Goal: Task Accomplishment & Management: Use online tool/utility

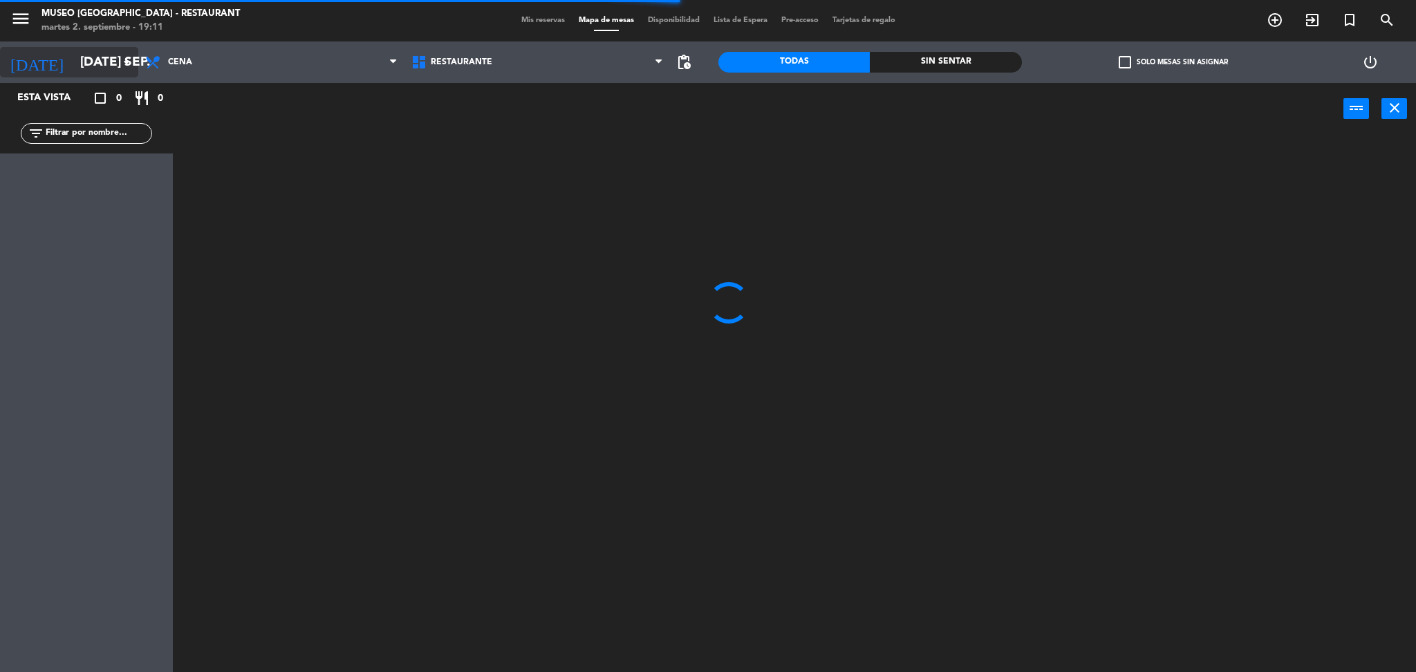
click at [111, 68] on input "[DATE] sep." at bounding box center [156, 62] width 167 height 29
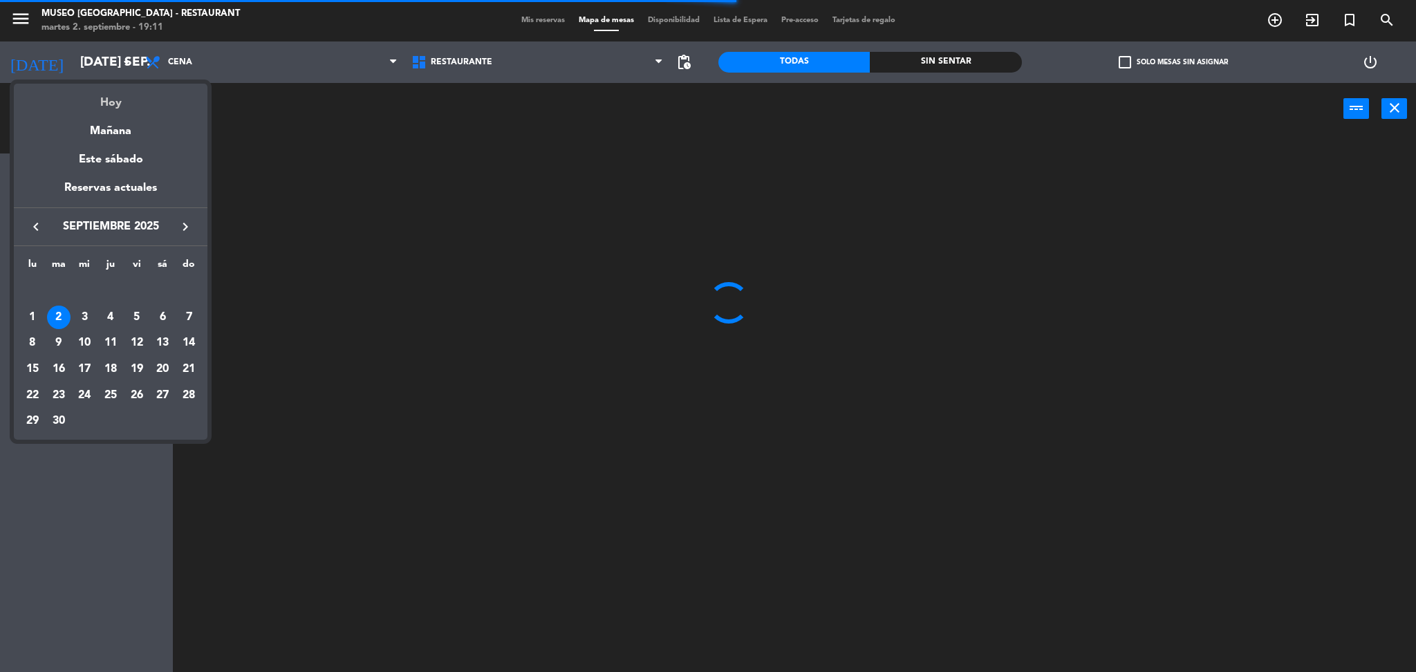
click at [129, 106] on div "Hoy" at bounding box center [111, 98] width 194 height 28
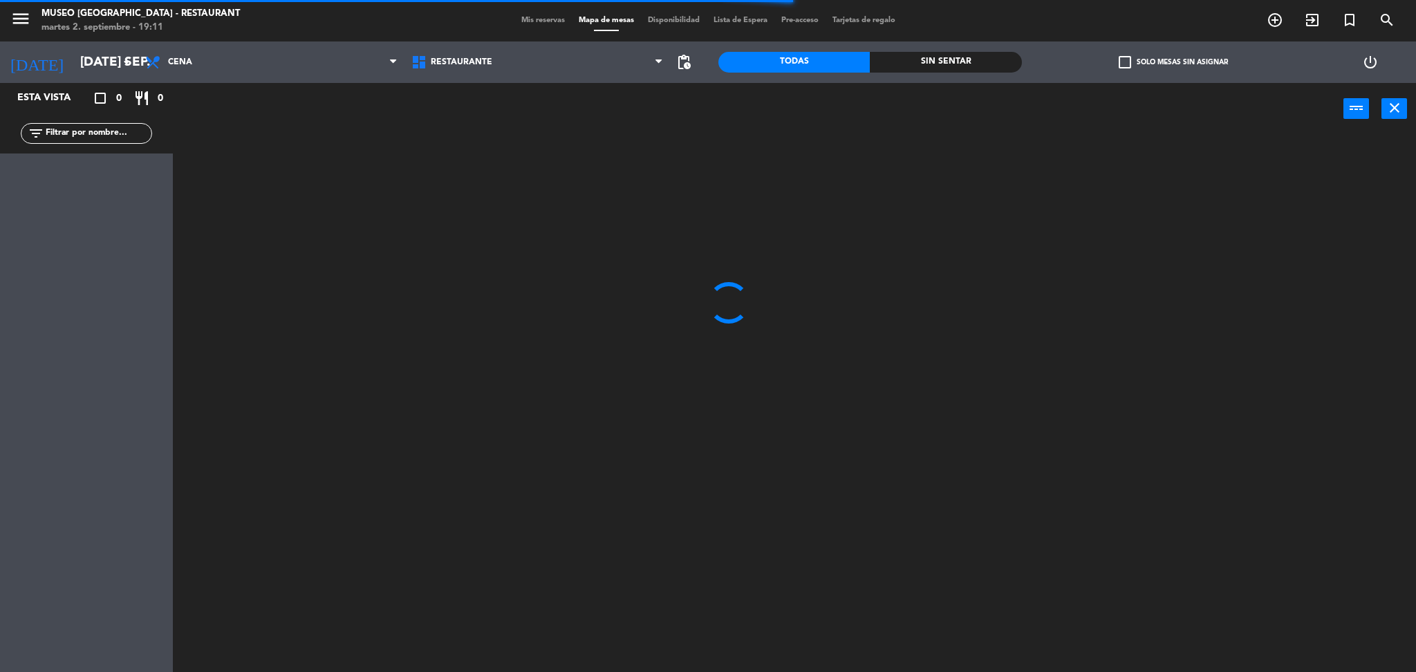
click at [420, 81] on div "Restaurante Roof Top Restaurante Restaurante Roof Top" at bounding box center [537, 61] width 266 height 41
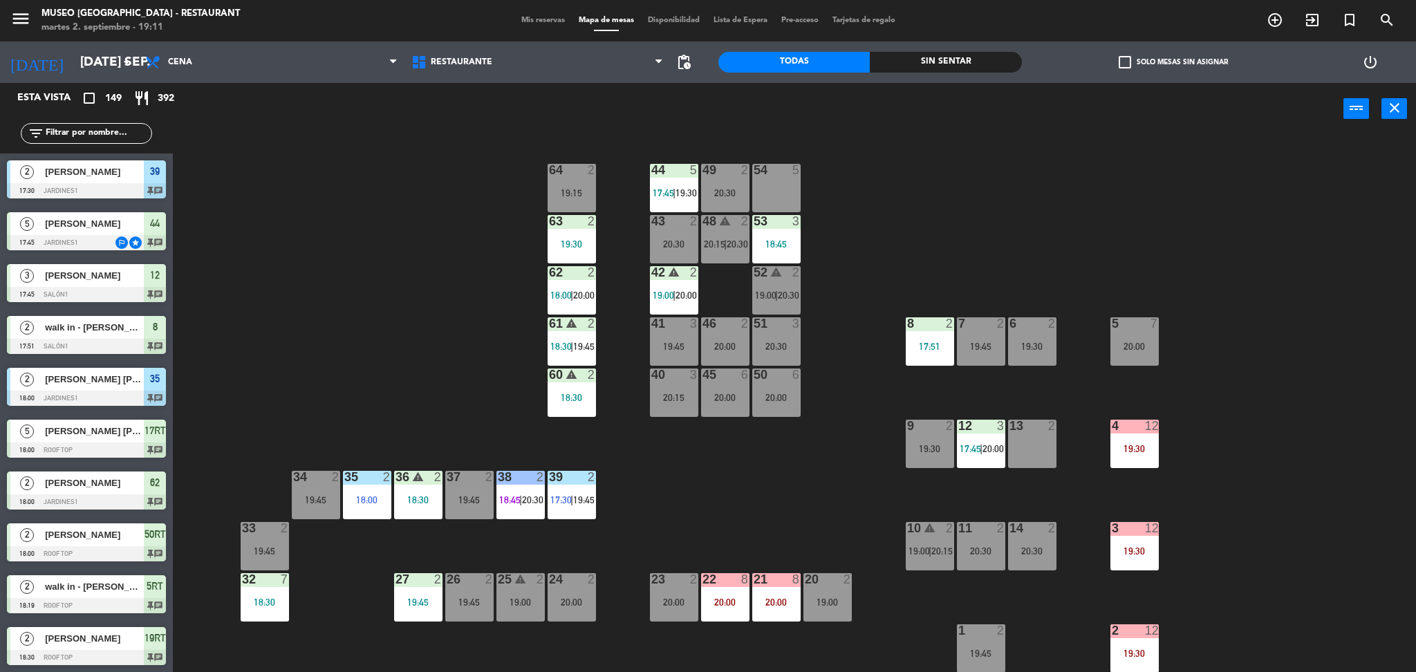
scroll to position [457, 0]
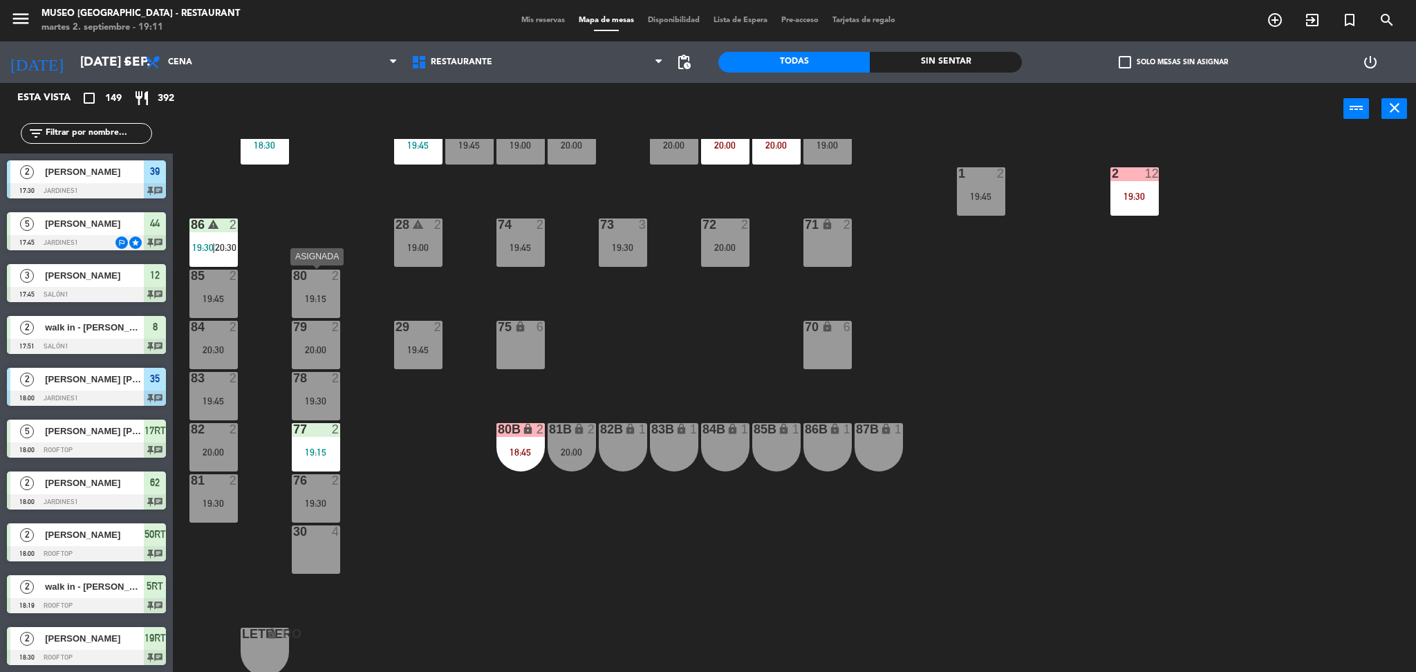
click at [317, 303] on div "19:15" at bounding box center [316, 299] width 48 height 10
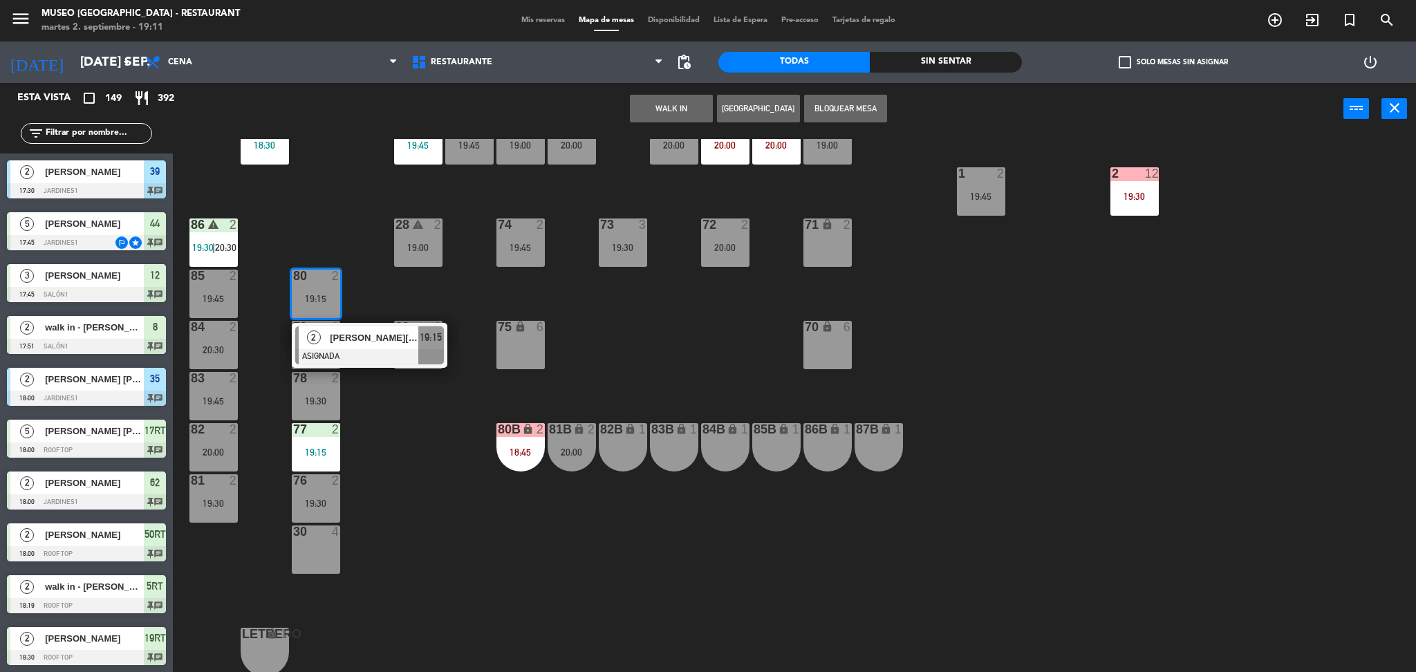
click at [346, 349] on div at bounding box center [369, 356] width 149 height 15
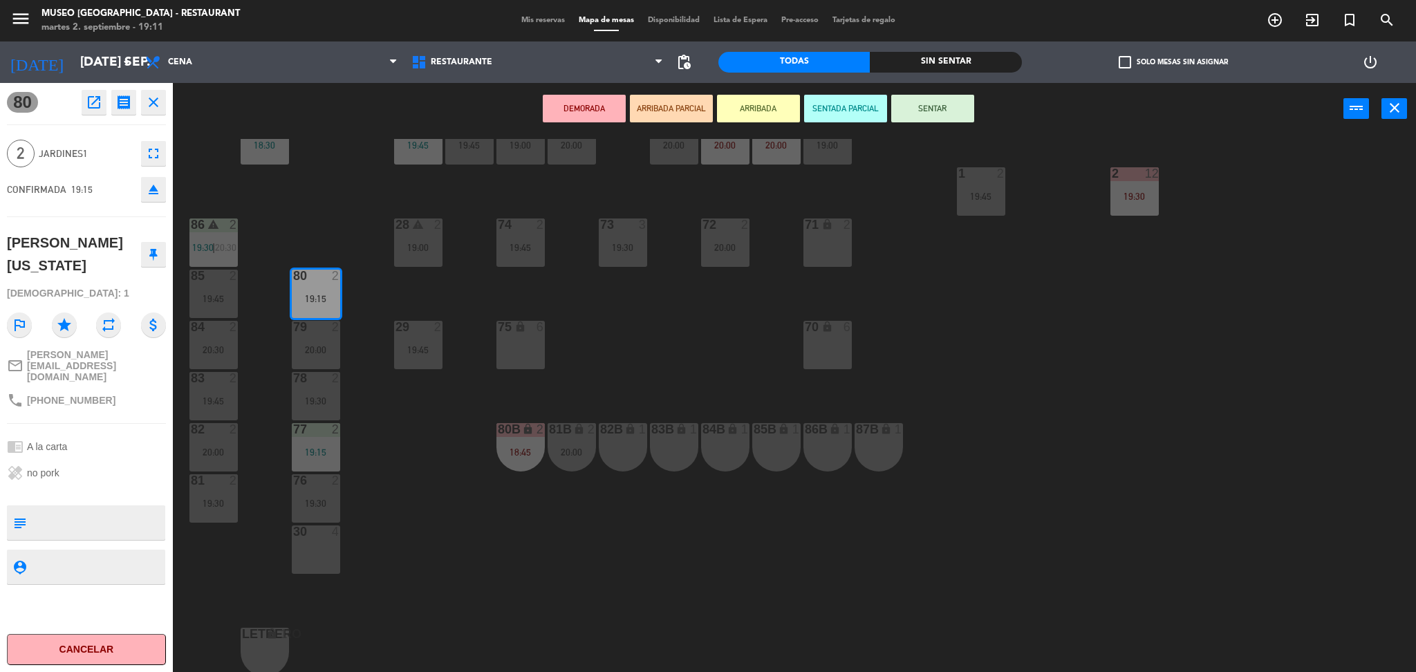
click at [693, 105] on button "ARRIBADA PARCIAL" at bounding box center [671, 109] width 83 height 28
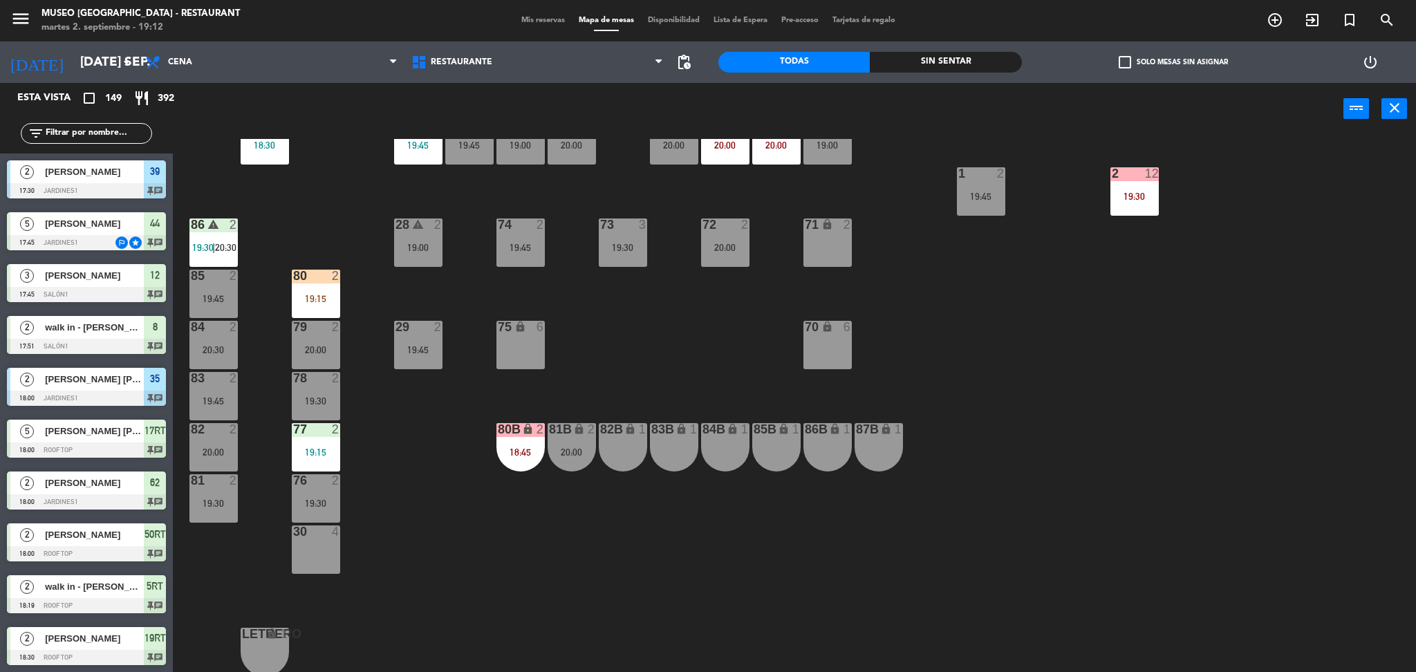
scroll to position [3, 0]
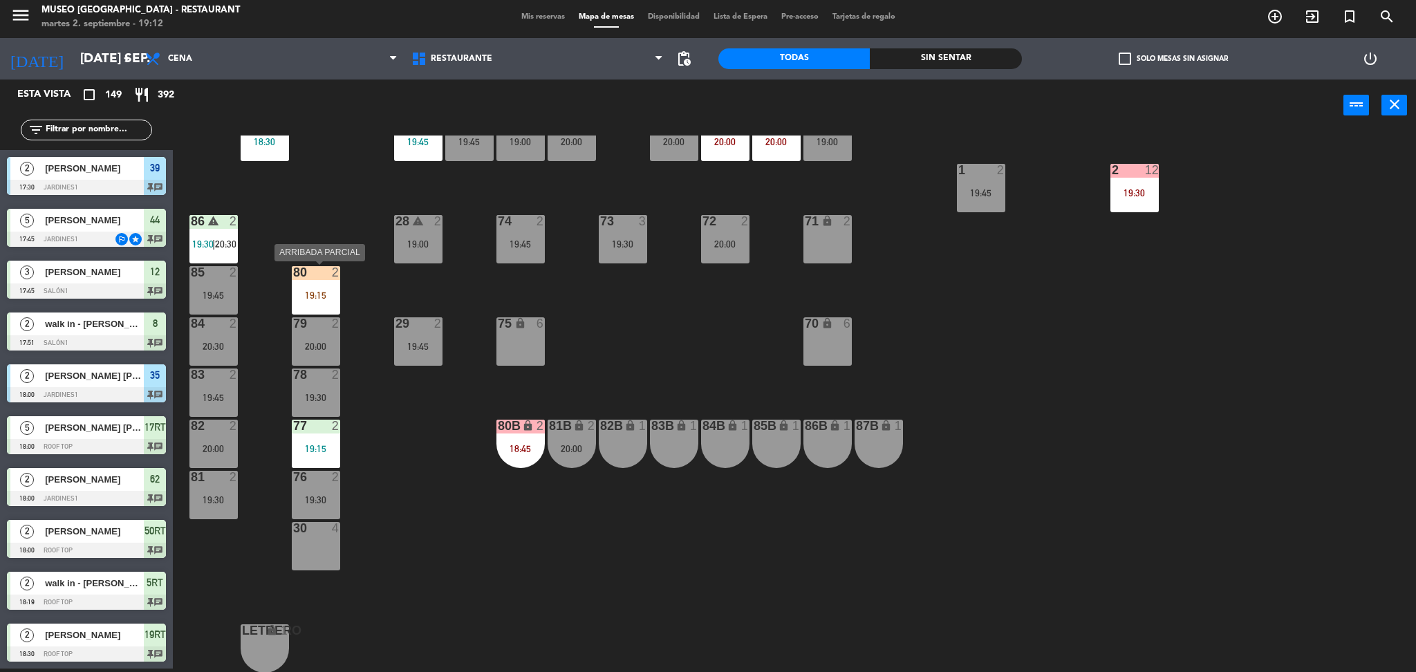
click at [319, 299] on div "19:15" at bounding box center [316, 295] width 48 height 10
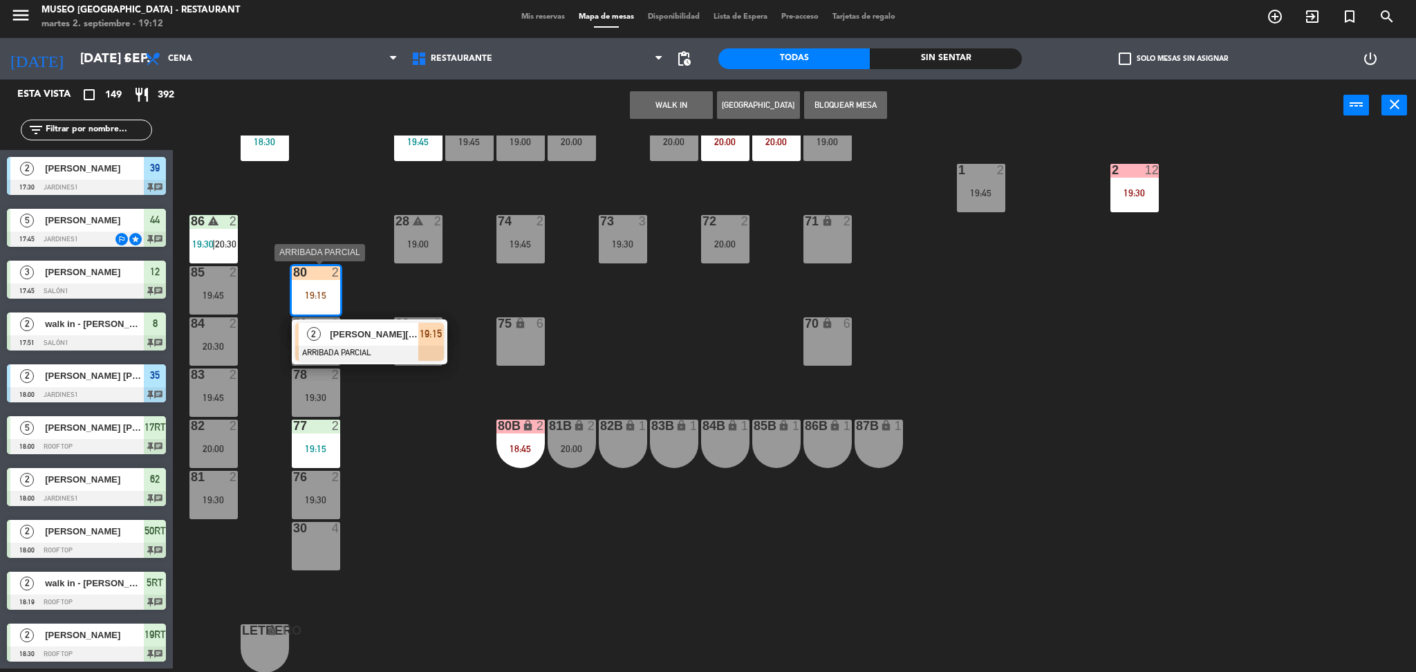
click at [340, 337] on span "[PERSON_NAME][US_STATE]" at bounding box center [374, 334] width 88 height 15
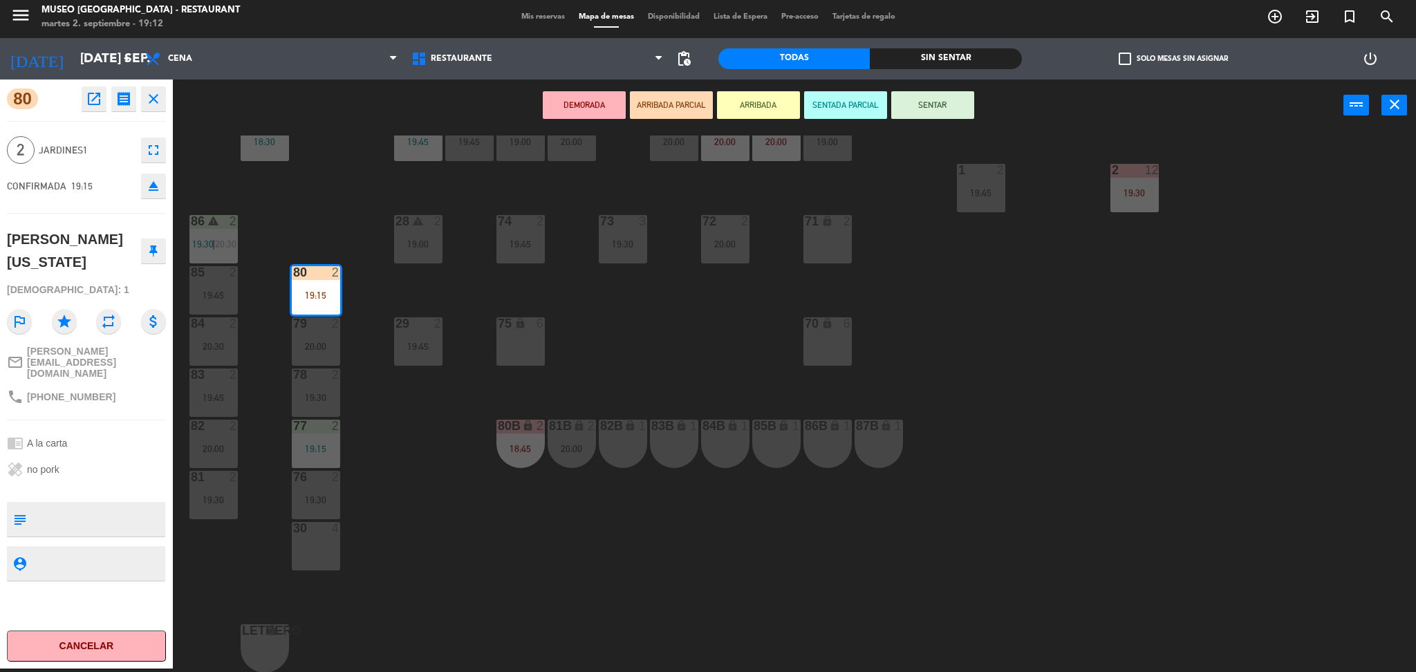
click at [399, 454] on div "44 5 17:45 | 19:30 49 2 20:30 54 5 64 2 19:15 48 warning 2 20:15 | 20:30 53 3 1…" at bounding box center [801, 403] width 1229 height 537
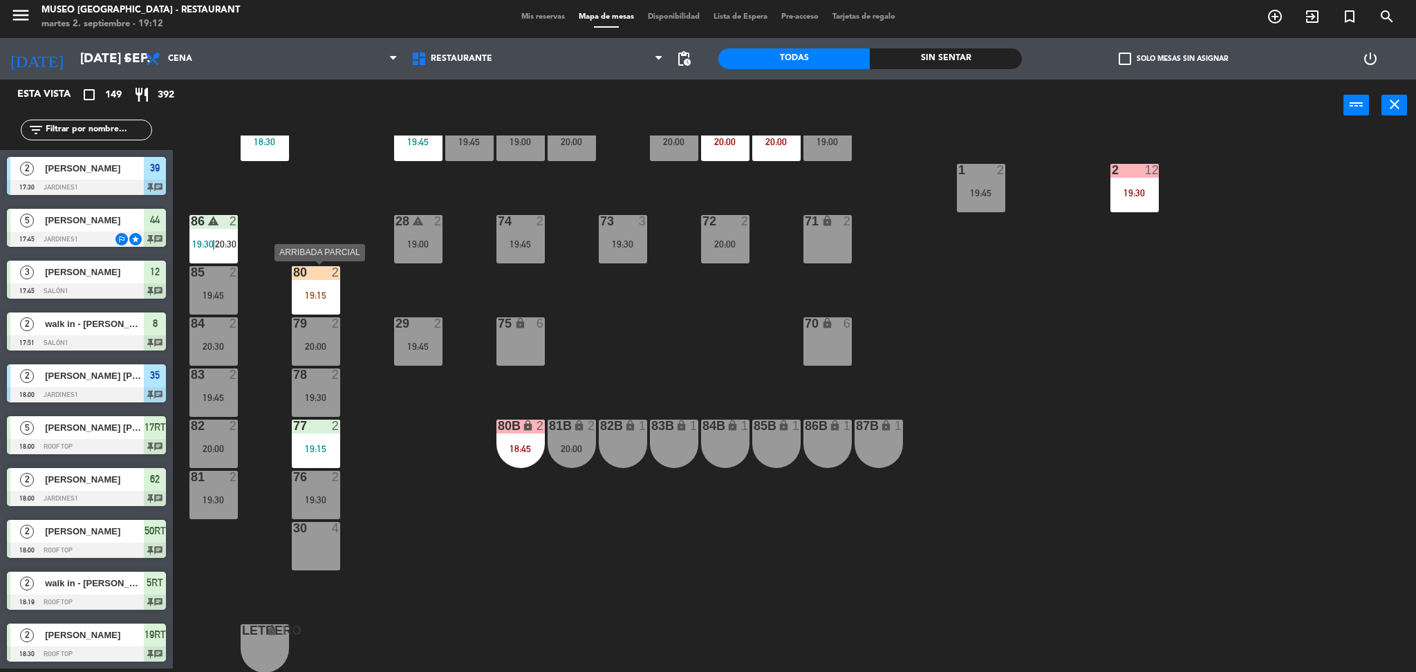
click at [326, 310] on div "80 2 19:15" at bounding box center [316, 290] width 48 height 48
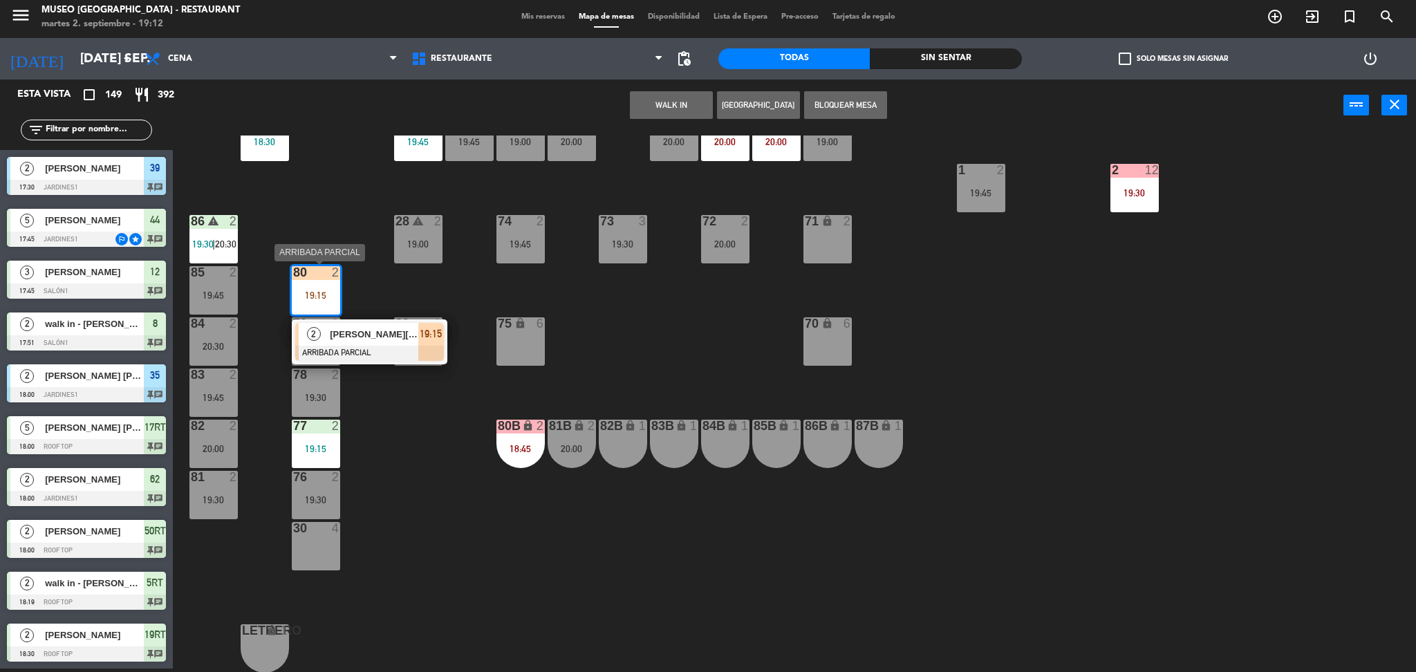
click at [344, 343] on div "[PERSON_NAME][US_STATE]" at bounding box center [373, 334] width 90 height 23
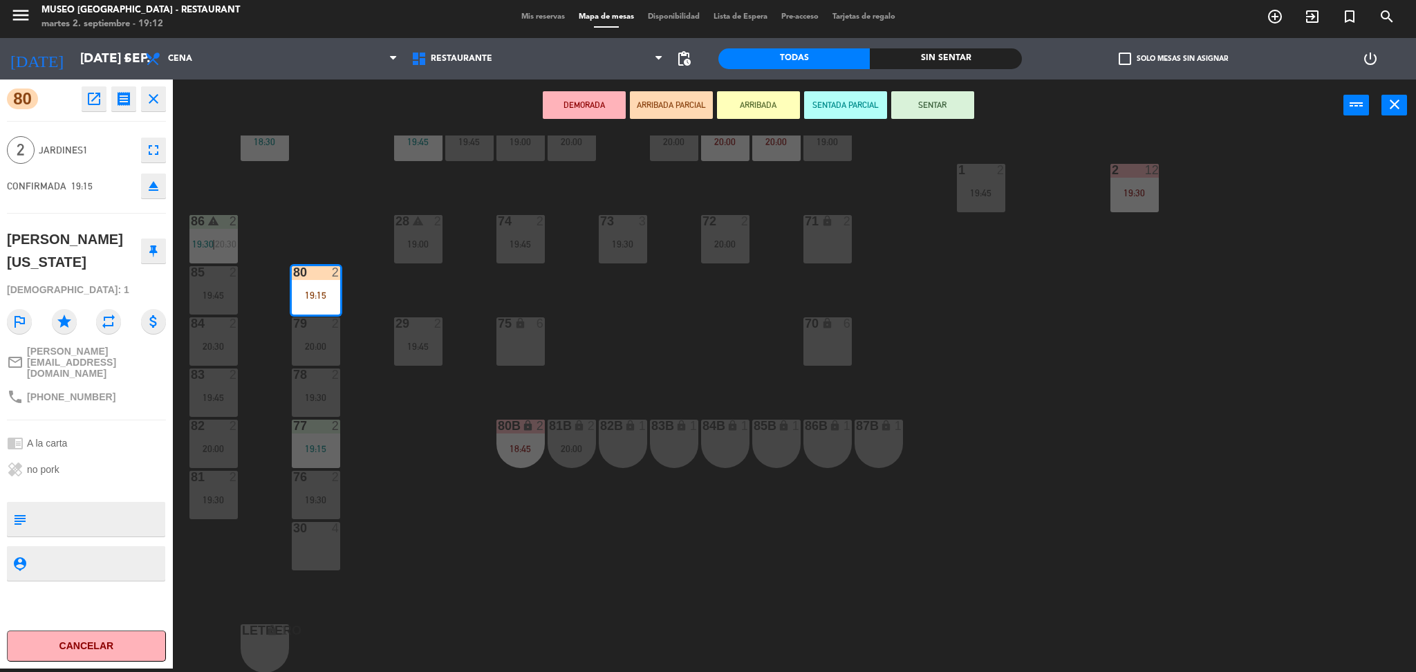
click at [344, 343] on div "44 5 17:45 | 19:30 49 2 20:30 54 5 64 2 19:15 48 warning 2 20:15 | 20:30 53 3 1…" at bounding box center [801, 403] width 1229 height 537
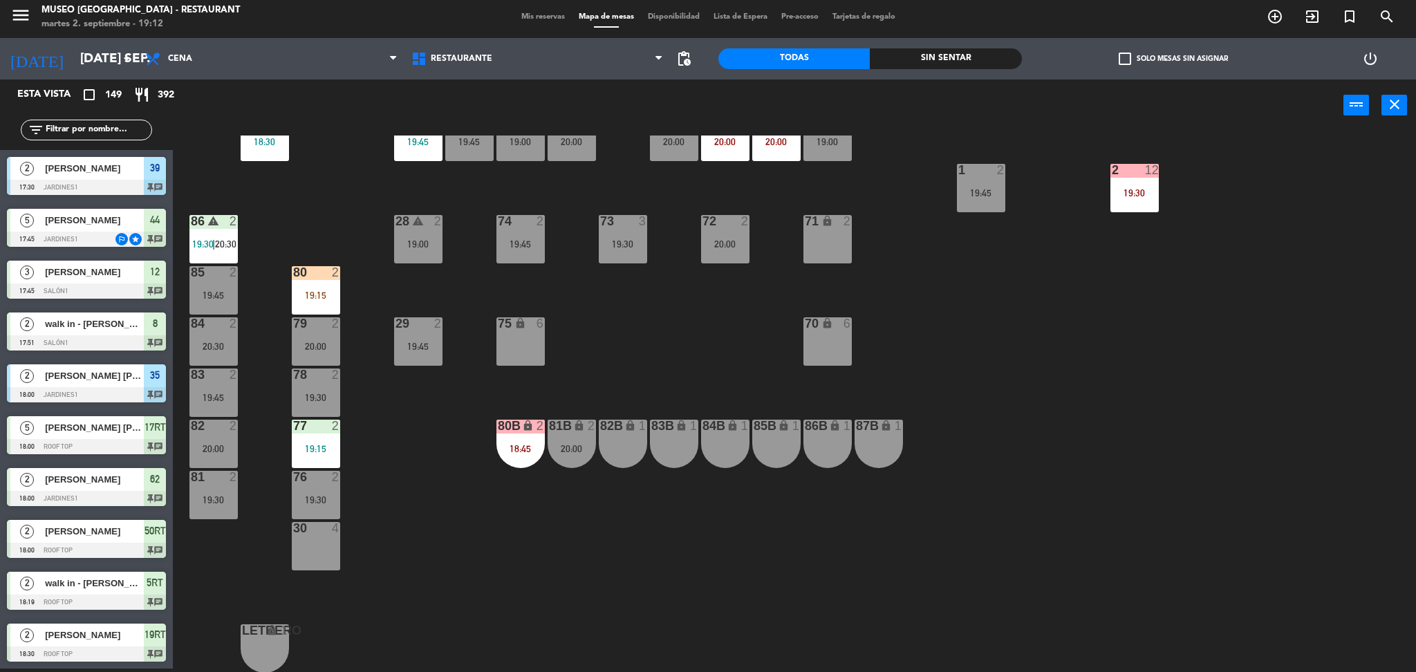
scroll to position [2606, 0]
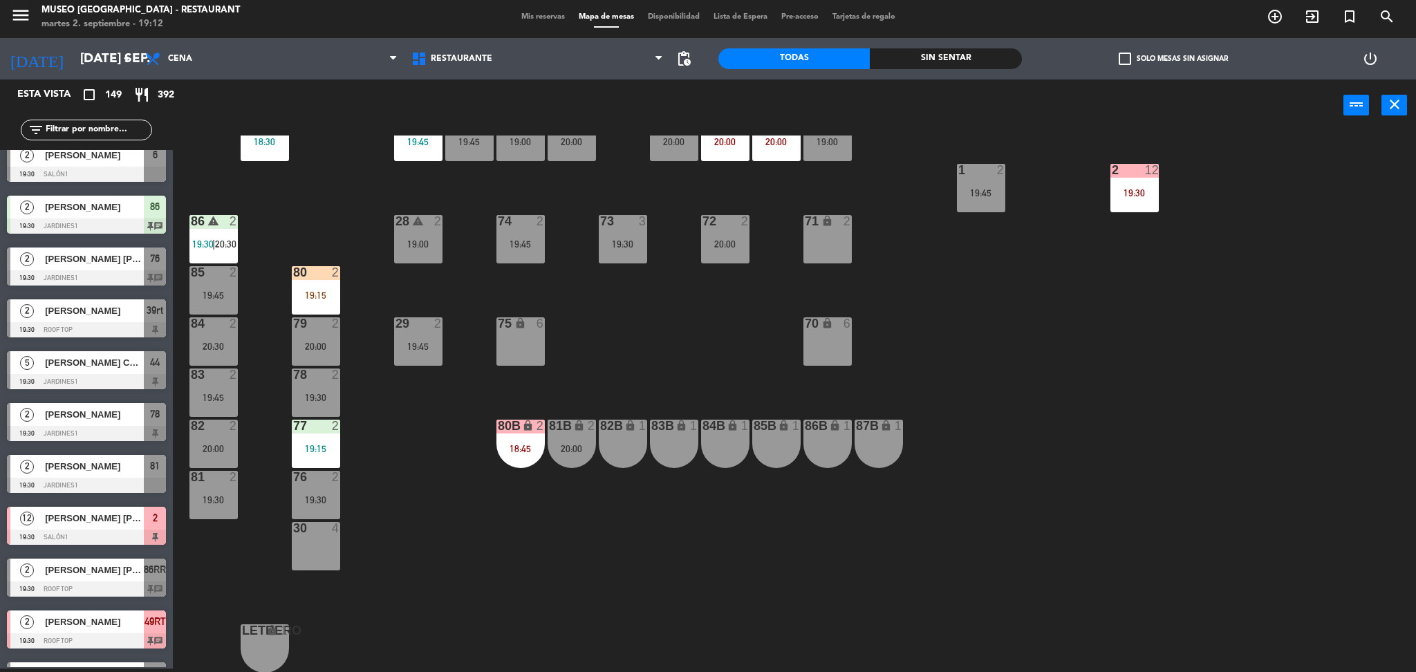
click at [327, 301] on div "80 2 19:15" at bounding box center [316, 290] width 48 height 48
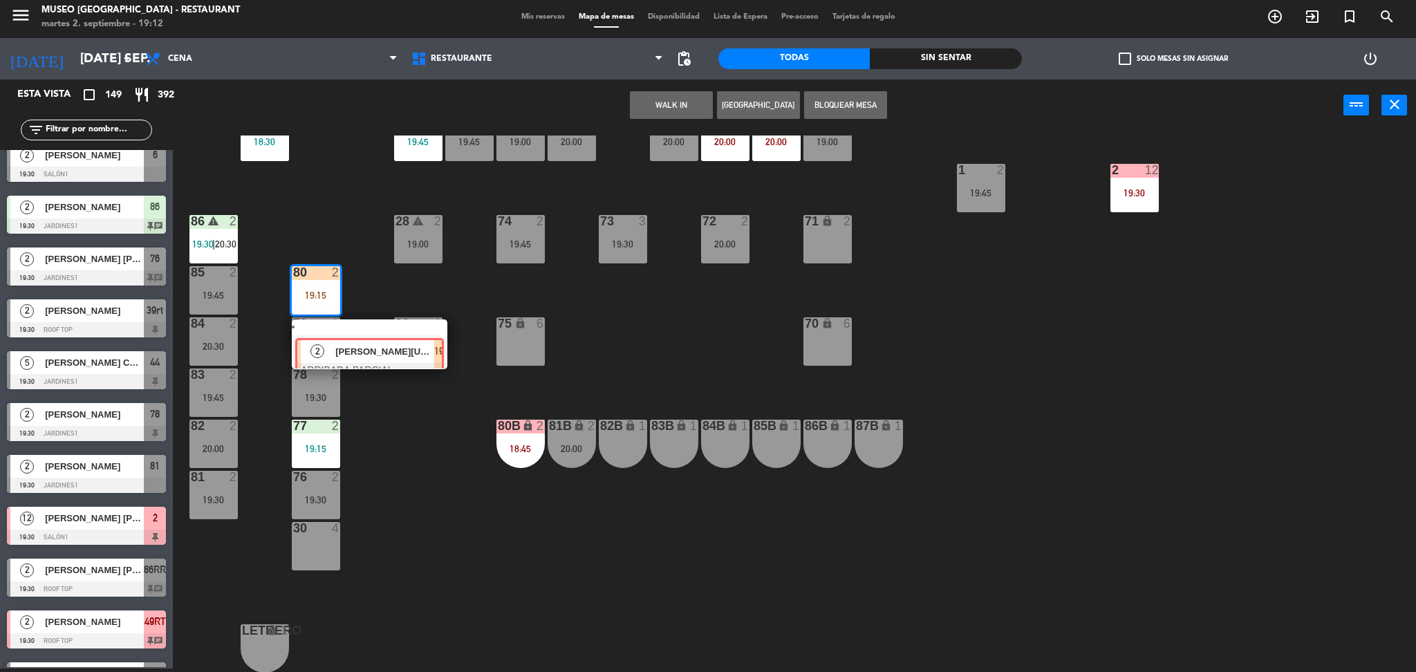
click at [344, 343] on div "2 [PERSON_NAME][US_STATE] ARRIBADA PARCIAL 19:15" at bounding box center [369, 344] width 176 height 50
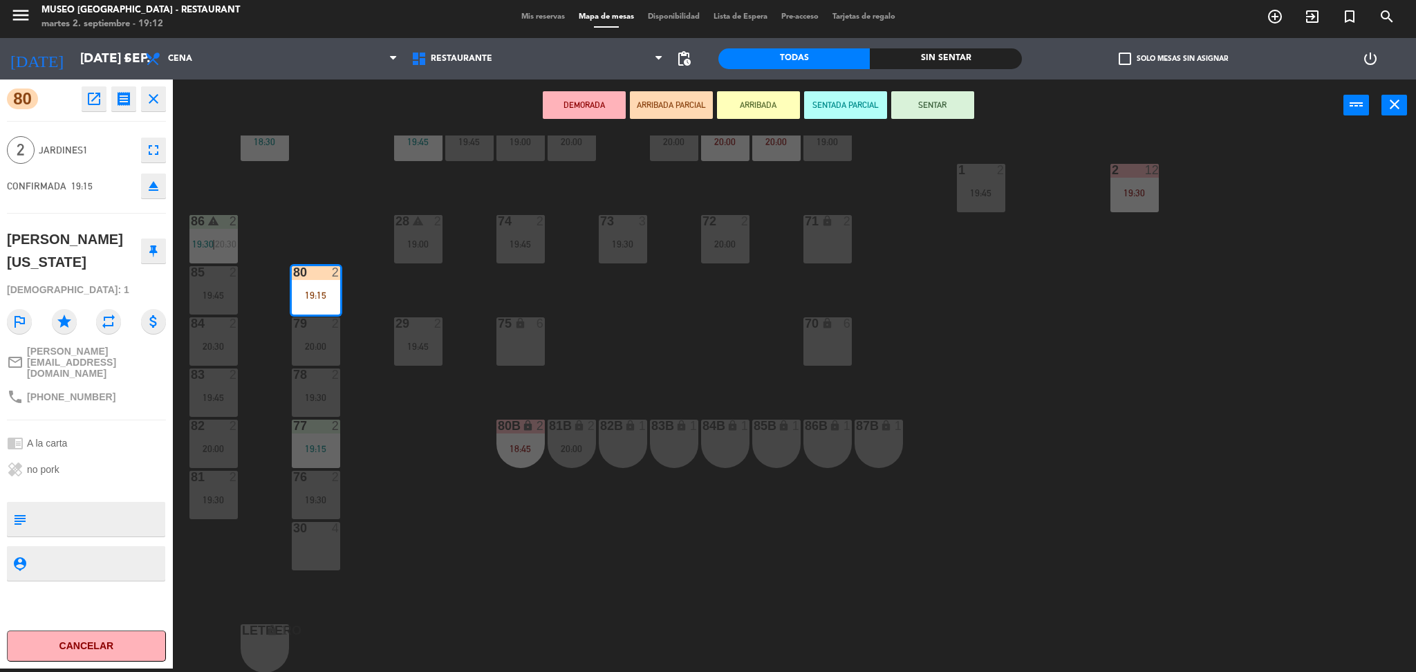
click at [344, 343] on div "44 5 17:45 | 19:30 49 2 20:30 54 5 64 2 19:15 48 warning 2 20:15 | 20:30 53 3 1…" at bounding box center [801, 403] width 1229 height 537
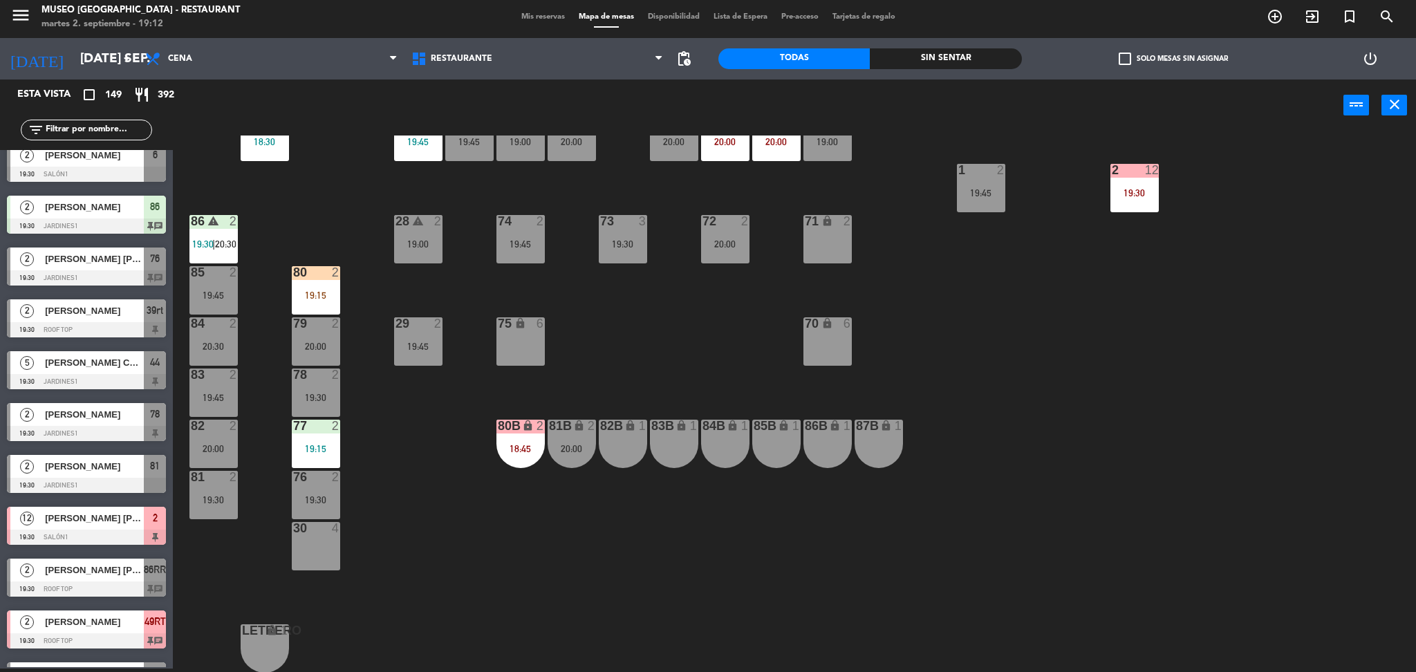
click at [344, 343] on div "44 5 17:45 | 19:30 49 2 20:30 54 5 64 2 19:15 48 warning 2 20:15 | 20:30 53 3 1…" at bounding box center [801, 403] width 1229 height 537
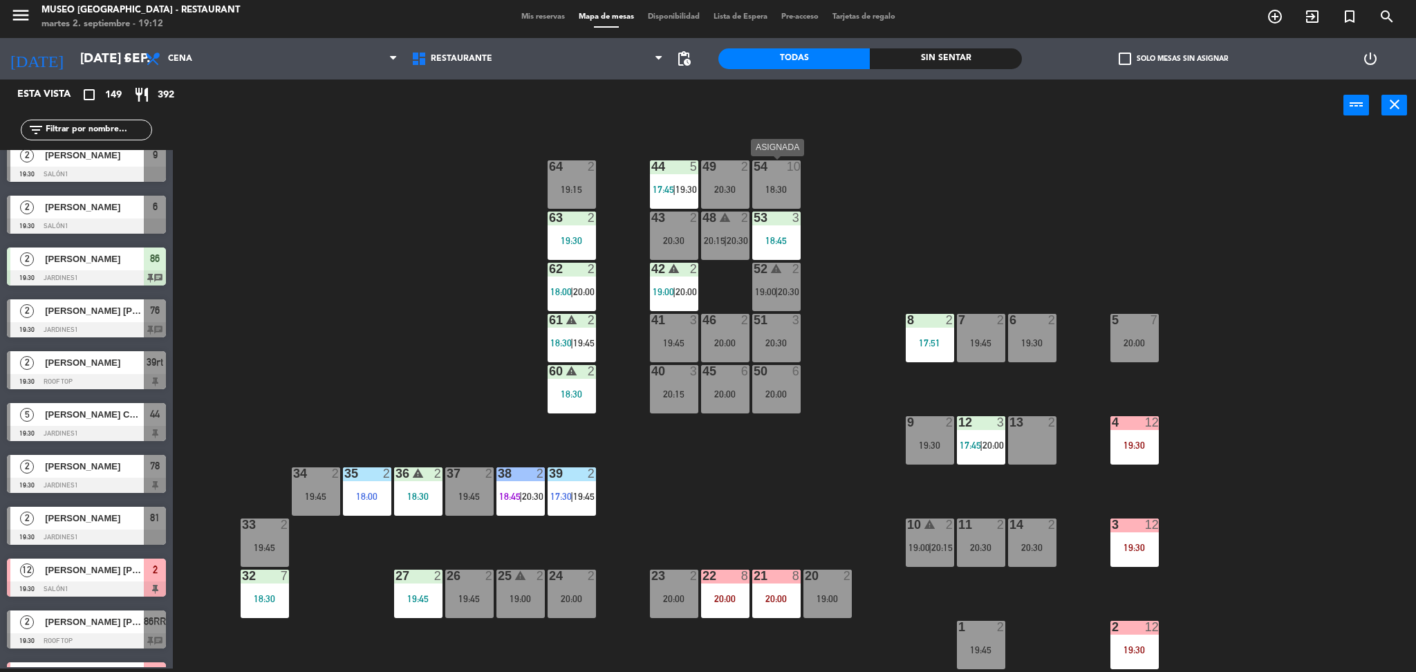
click at [773, 195] on div "54 10 18:30" at bounding box center [776, 184] width 48 height 48
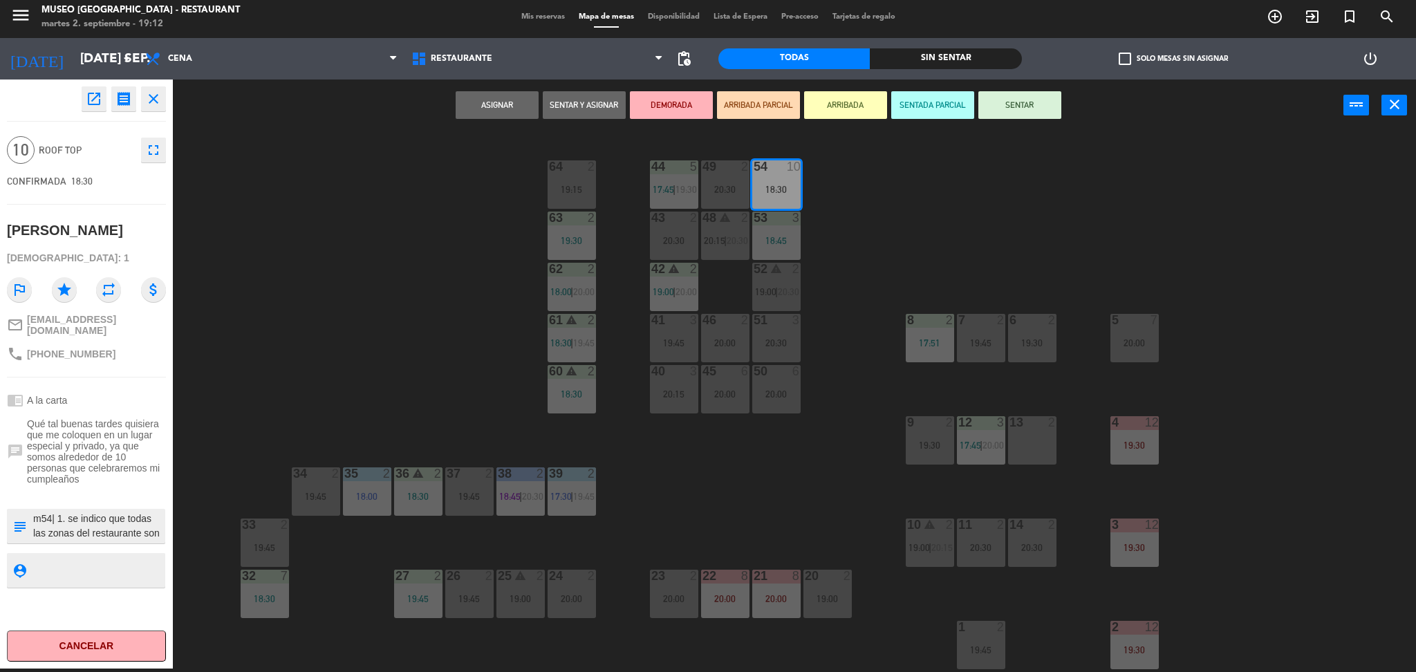
click at [744, 97] on button "ARRIBADA PARCIAL" at bounding box center [758, 105] width 83 height 28
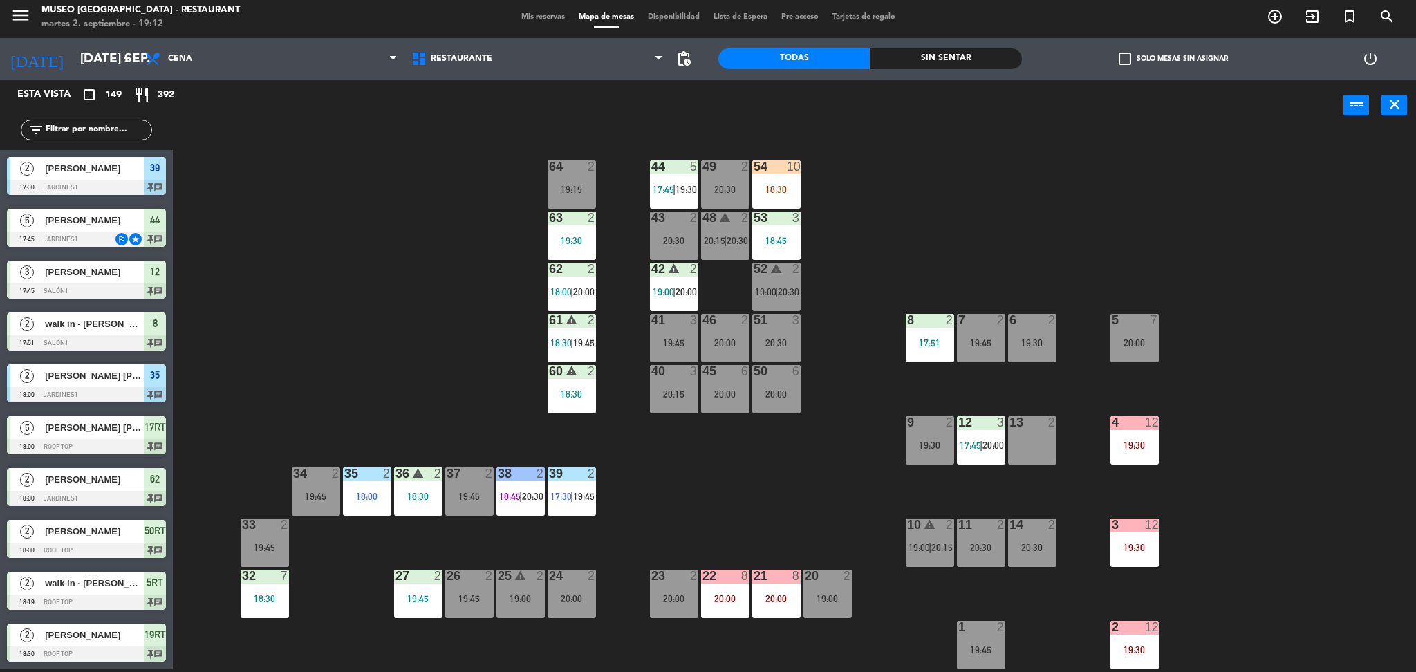
scroll to position [3, 0]
click at [896, 232] on div "44 5 17:45 | 19:30 49 2 20:30 54 10 18:30 64 2 19:15 48 warning 2 20:15 | 20:30…" at bounding box center [801, 403] width 1229 height 537
click at [123, 130] on input "text" at bounding box center [97, 129] width 107 height 15
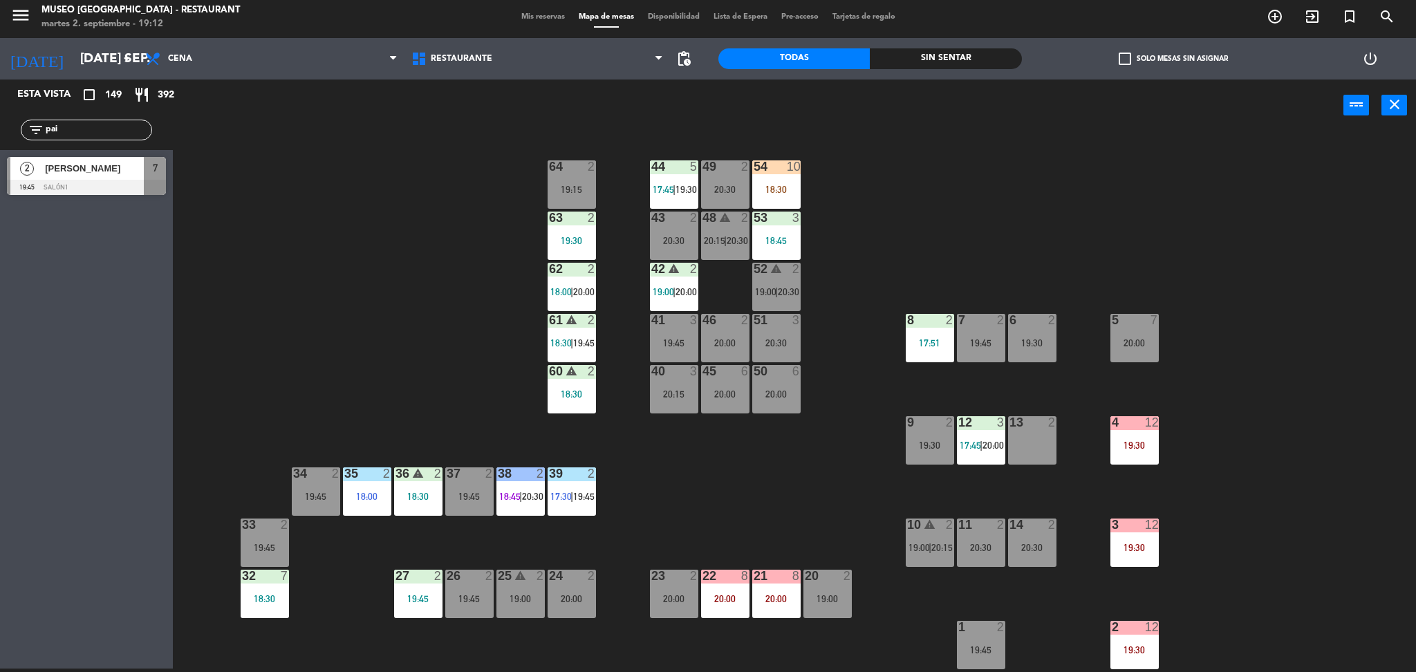
type input "pai"
drag, startPoint x: 346, startPoint y: 189, endPoint x: 328, endPoint y: 178, distance: 20.2
click at [328, 178] on div "44 5 17:45 | 19:30 49 2 20:30 54 10 18:30 64 2 19:15 48 warning 2 20:15 | 20:30…" at bounding box center [801, 403] width 1229 height 537
click at [364, 255] on div "44 5 17:45 | 19:30 49 2 20:30 54 10 18:30 64 2 19:15 48 warning 2 20:15 | 20:30…" at bounding box center [801, 403] width 1229 height 537
click at [382, 191] on div "44 5 17:45 | 19:30 49 2 20:30 54 10 18:30 64 2 19:15 48 warning 2 20:15 | 20:30…" at bounding box center [801, 403] width 1229 height 537
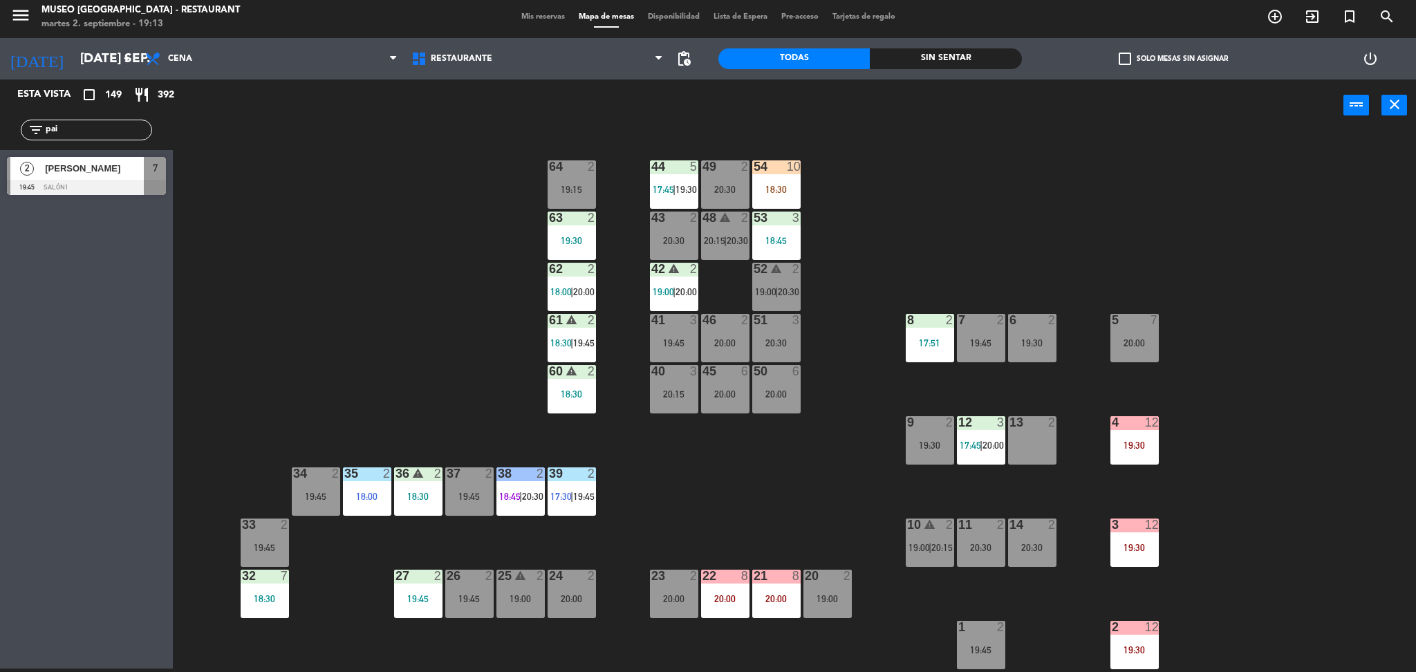
click at [411, 506] on div "36 warning 2 18:30" at bounding box center [418, 491] width 48 height 48
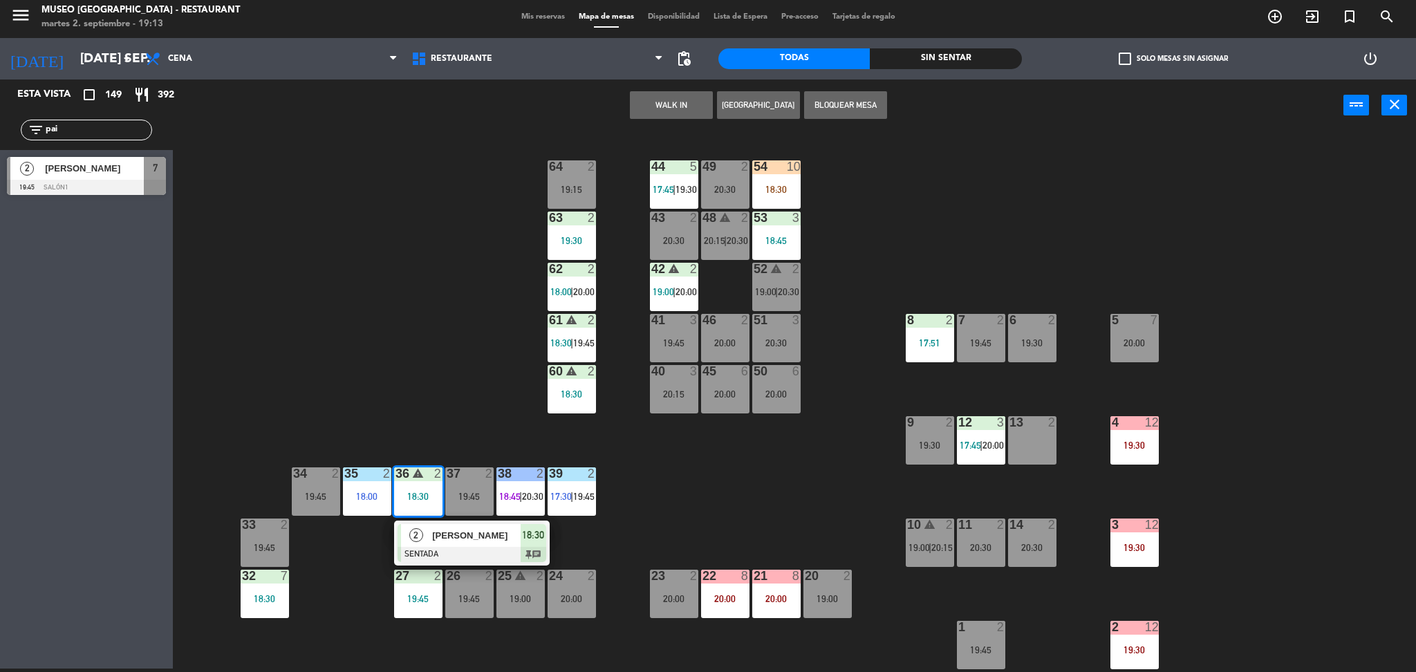
click at [412, 531] on span "2" at bounding box center [416, 535] width 14 height 14
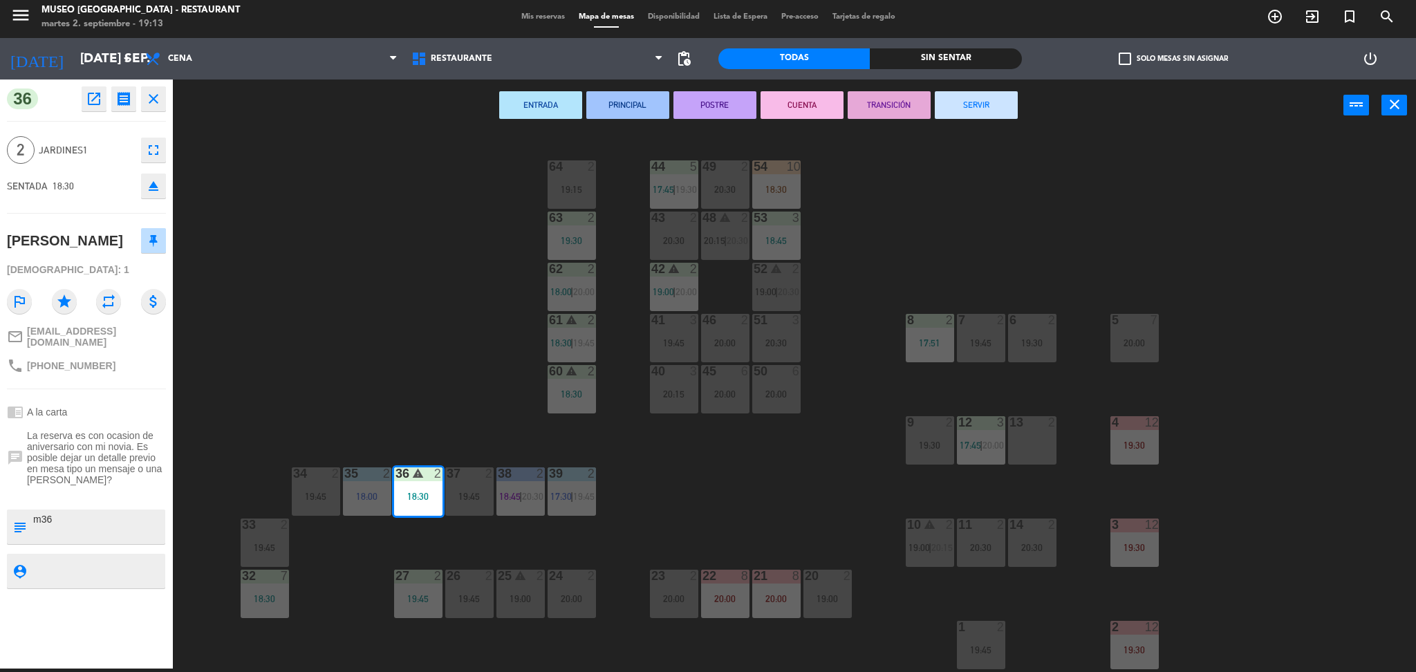
click at [413, 286] on div "44 5 17:45 | 19:30 49 2 20:30 54 10 18:30 64 2 19:15 48 warning 2 20:15 | 20:30…" at bounding box center [801, 403] width 1229 height 537
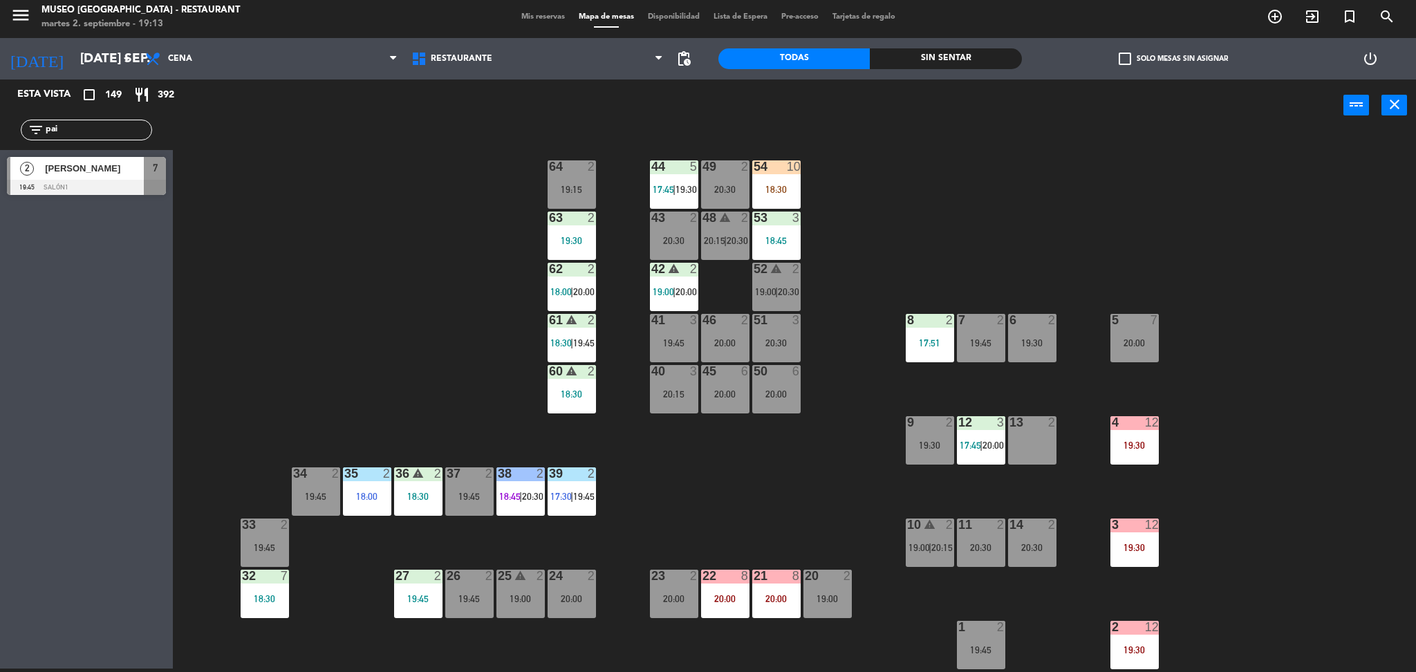
click at [406, 540] on div "44 5 17:45 | 19:30 49 2 20:30 54 10 18:30 64 2 19:15 48 warning 2 20:15 | 20:30…" at bounding box center [801, 403] width 1229 height 537
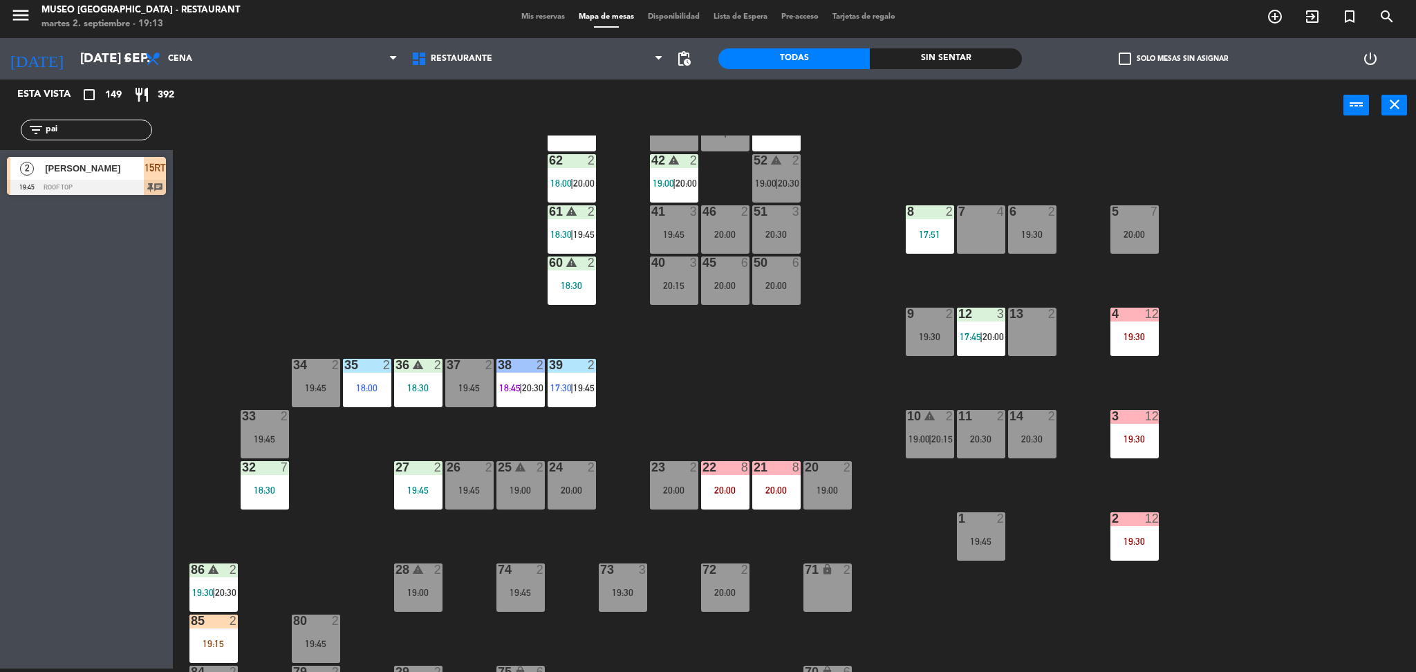
click at [477, 167] on div "44 5 17:45 | 19:30 49 2 20:30 54 10 18:30 64 2 19:15 48 warning 2 20:15 | 20:30…" at bounding box center [801, 403] width 1229 height 537
drag, startPoint x: 124, startPoint y: 132, endPoint x: 0, endPoint y: 98, distance: 129.0
click at [0, 98] on div "Esta vista crop_square 149 restaurant 392 filter_list pai 2 [PERSON_NAME] 19:45…" at bounding box center [86, 141] width 173 height 122
type input "[PERSON_NAME]"
click at [343, 225] on div "44 5 17:45 | 19:30 49 2 20:30 54 10 18:30 64 2 19:15 48 warning 2 20:15 | 20:30…" at bounding box center [801, 403] width 1229 height 537
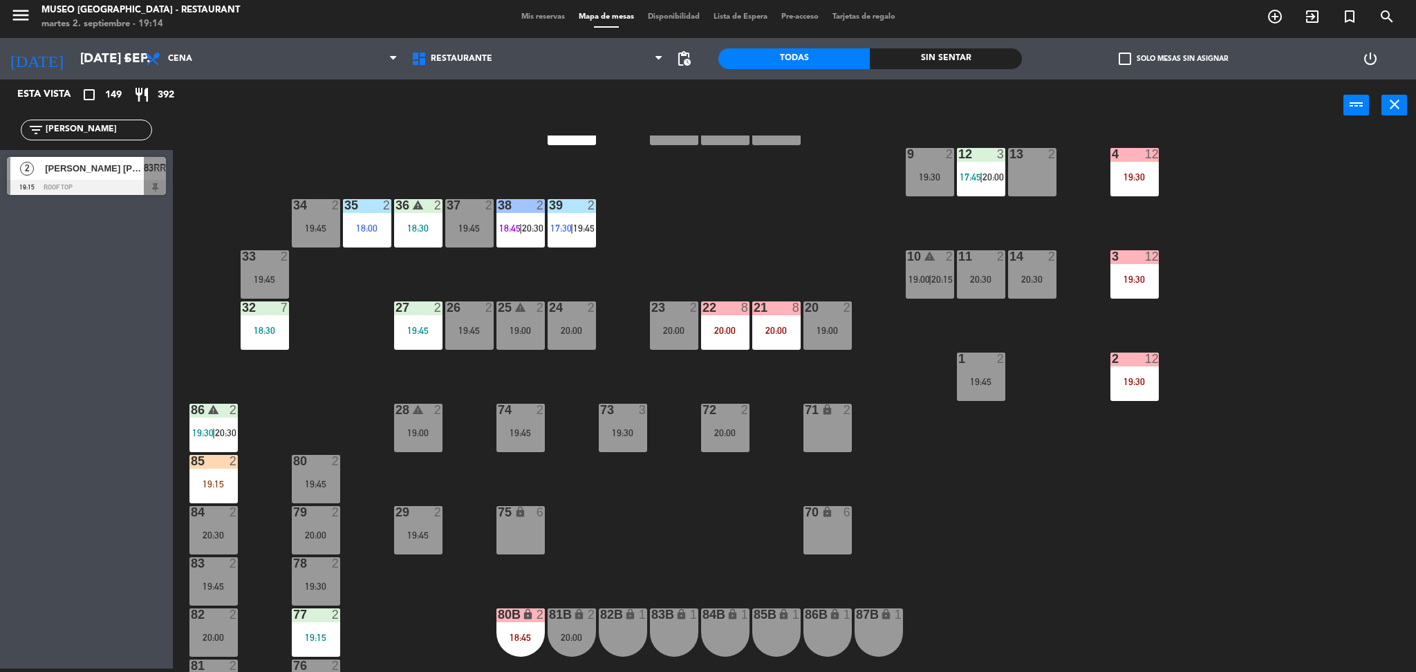
scroll to position [273, 0]
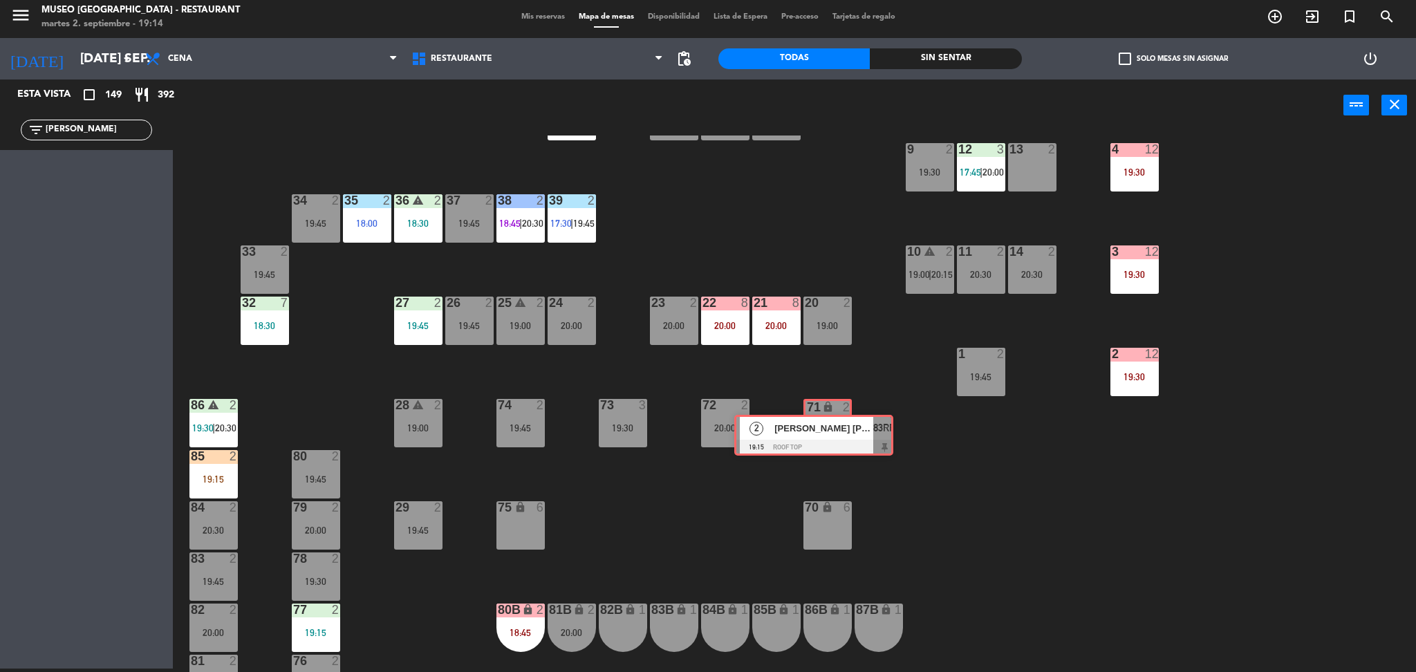
drag, startPoint x: 106, startPoint y: 178, endPoint x: 833, endPoint y: 433, distance: 769.8
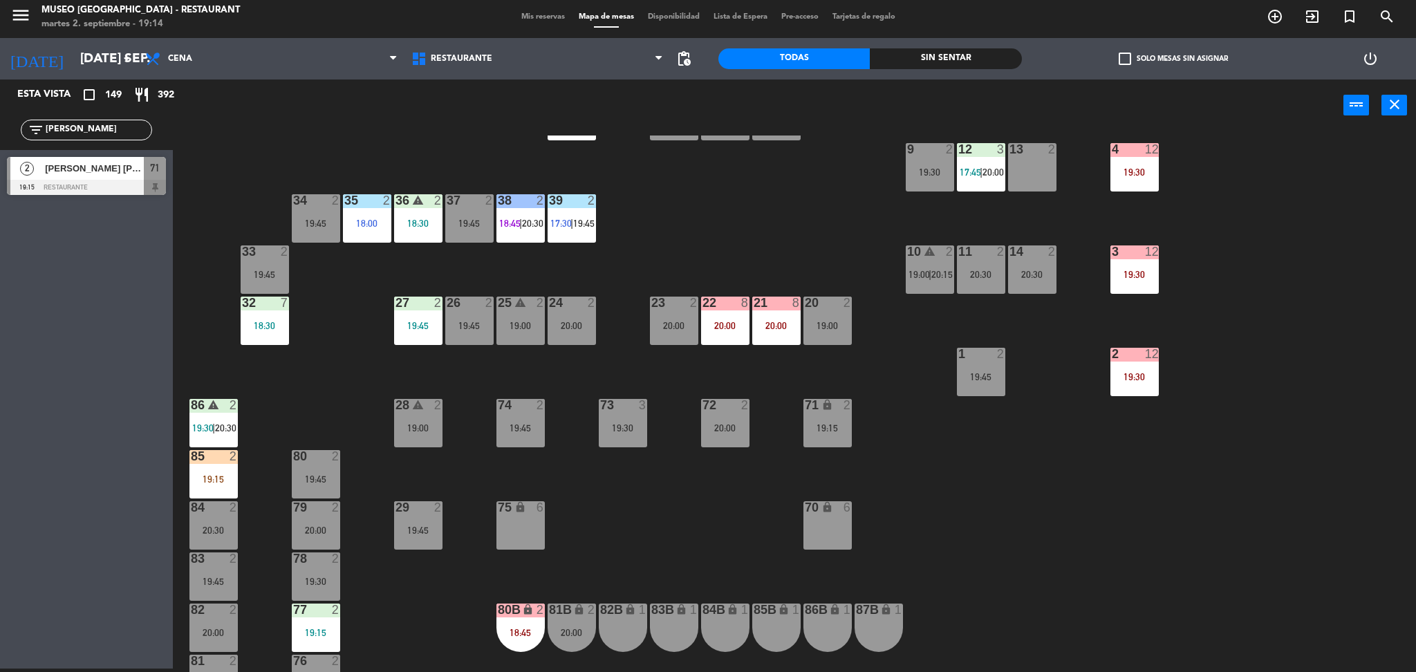
click at [833, 433] on div "71 lock 2 19:15" at bounding box center [827, 423] width 48 height 48
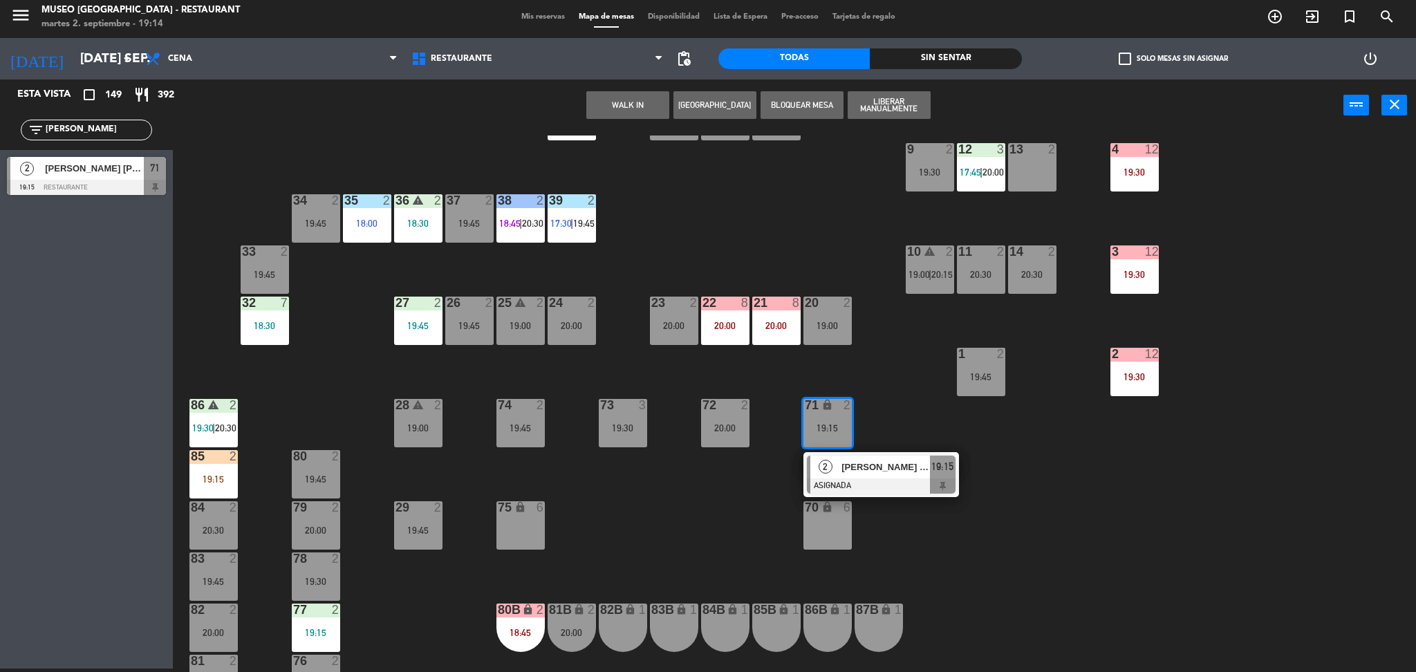
click at [849, 467] on span "[PERSON_NAME] [PERSON_NAME]" at bounding box center [885, 467] width 88 height 15
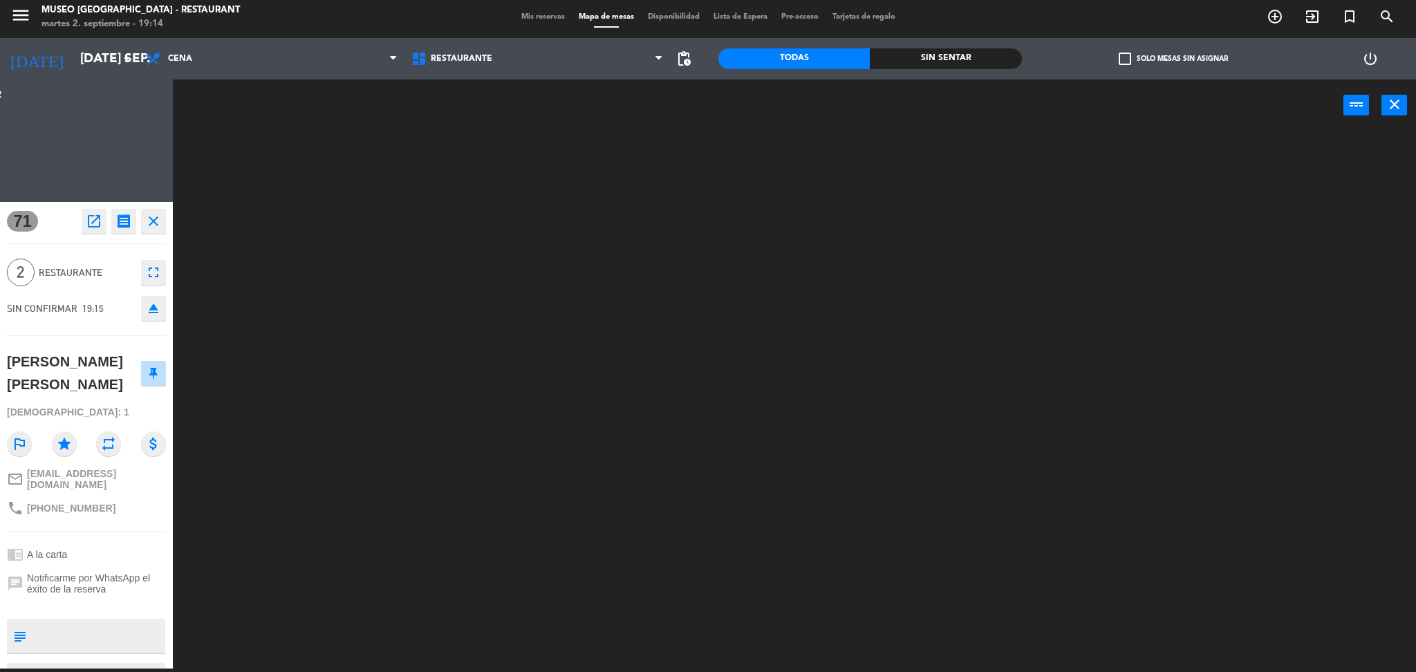
scroll to position [0, 0]
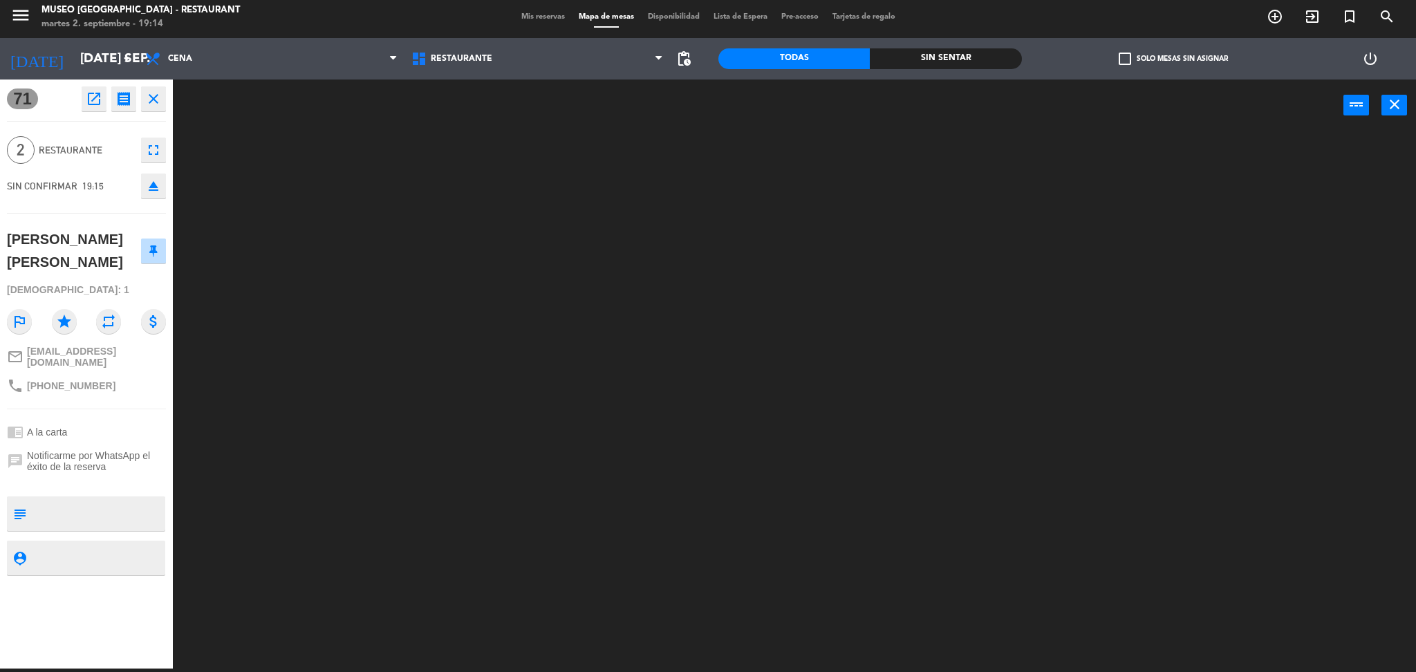
click at [410, 382] on div at bounding box center [801, 403] width 1229 height 537
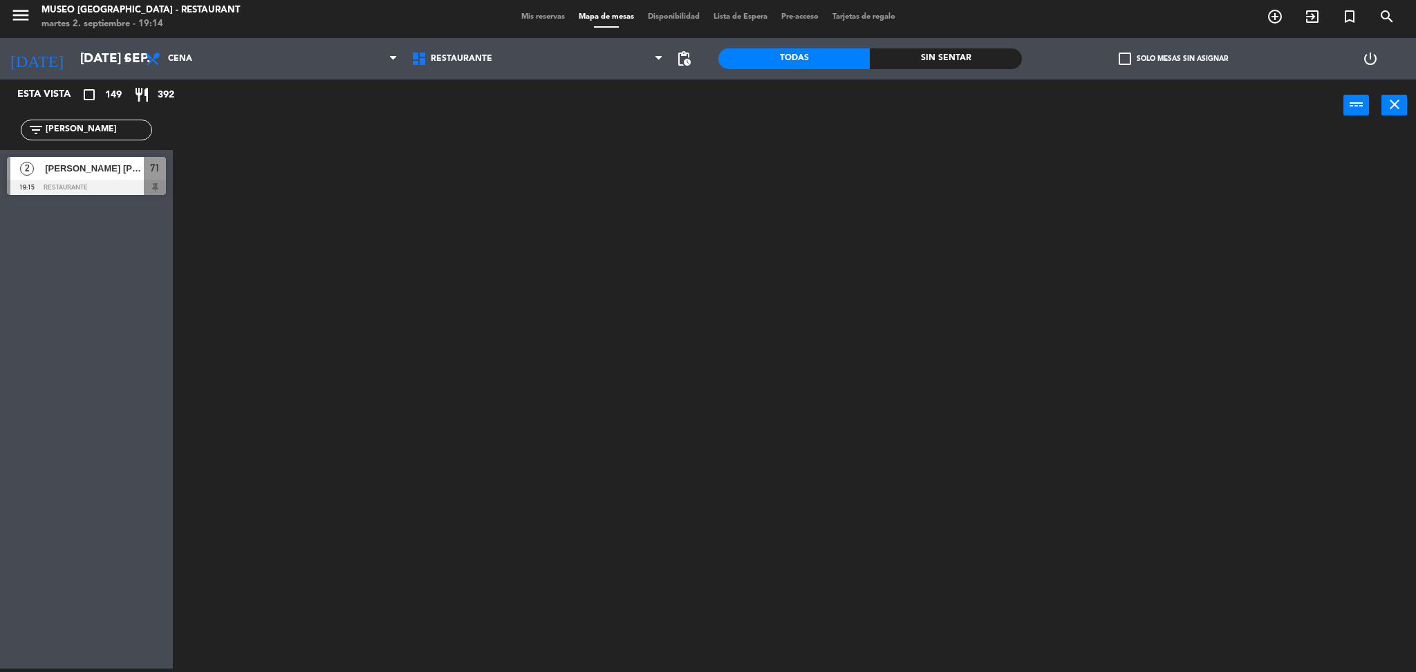
click at [129, 183] on div at bounding box center [86, 187] width 159 height 15
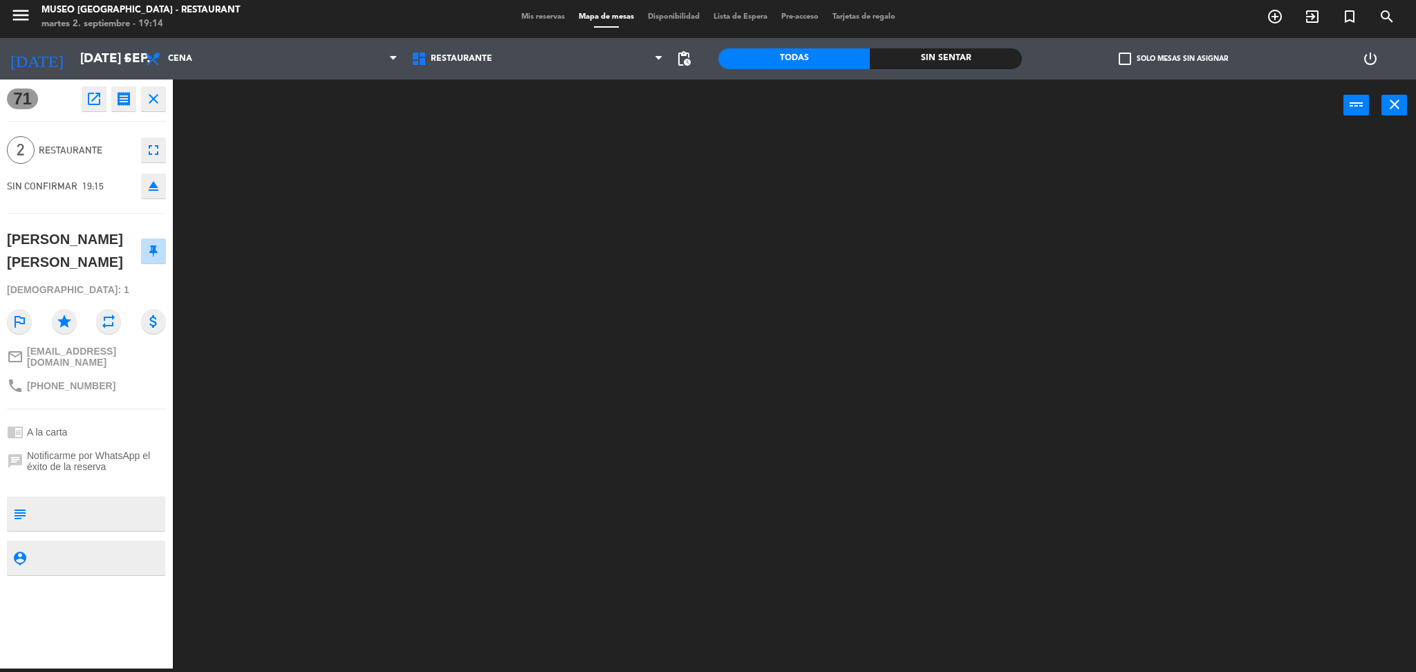
click at [278, 259] on div at bounding box center [801, 403] width 1229 height 537
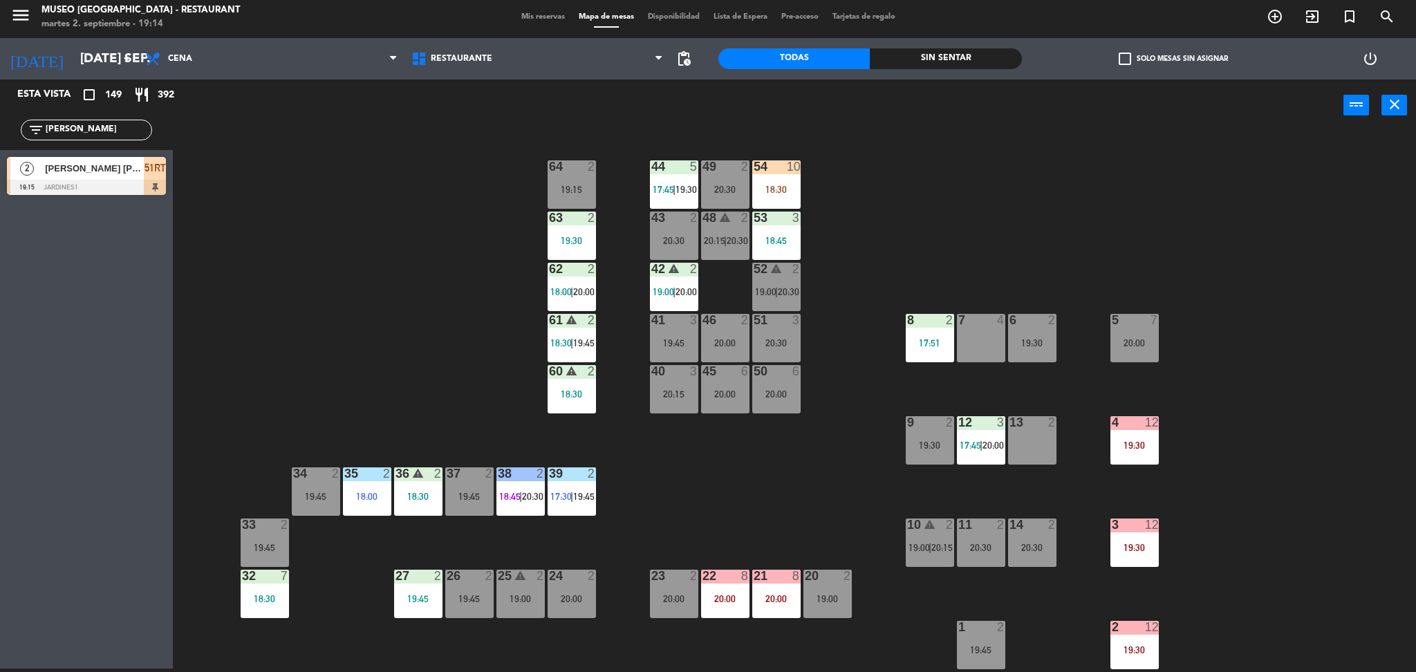
click at [164, 191] on div at bounding box center [86, 187] width 159 height 15
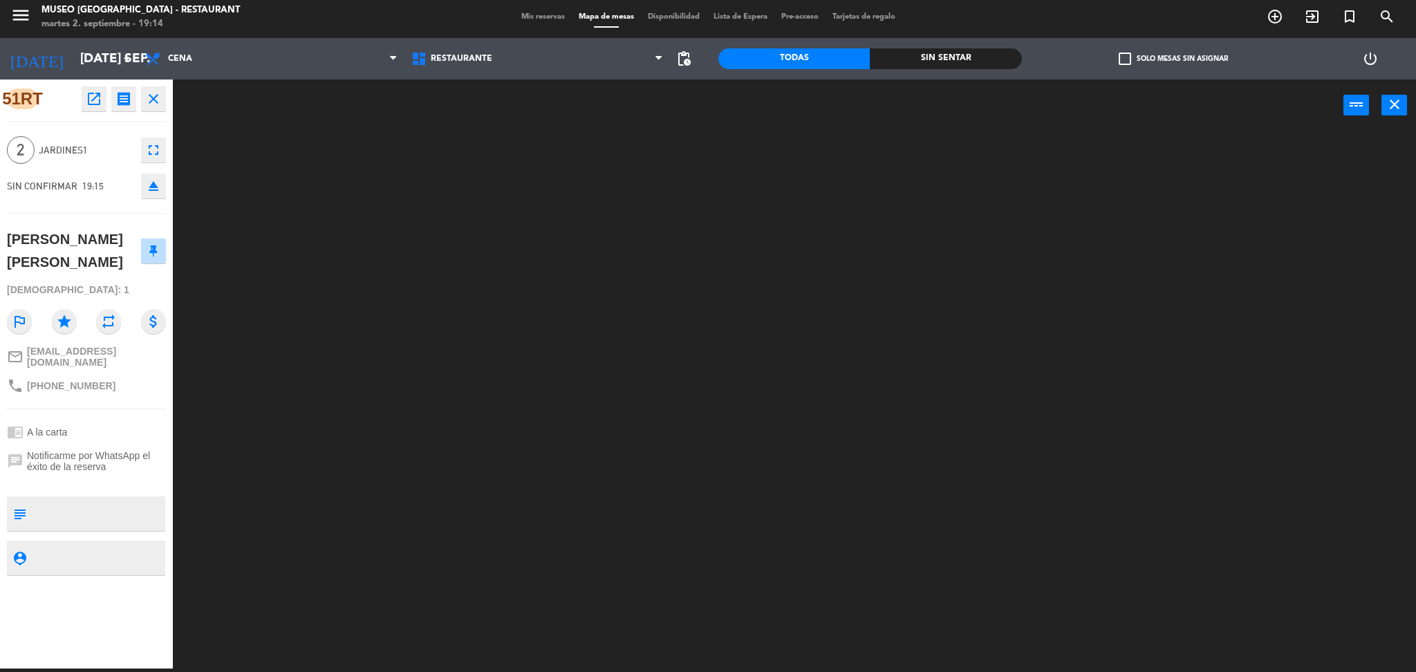
click at [285, 231] on div at bounding box center [801, 403] width 1229 height 537
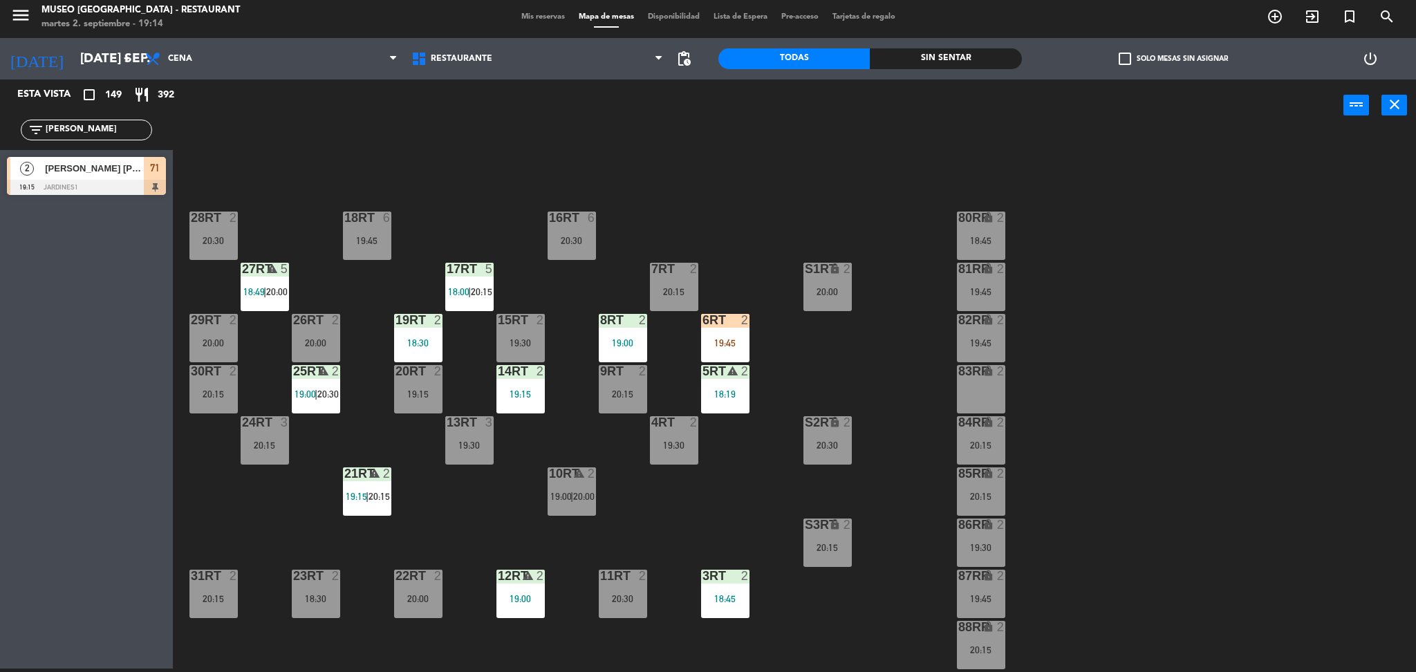
click at [116, 192] on div at bounding box center [86, 187] width 159 height 15
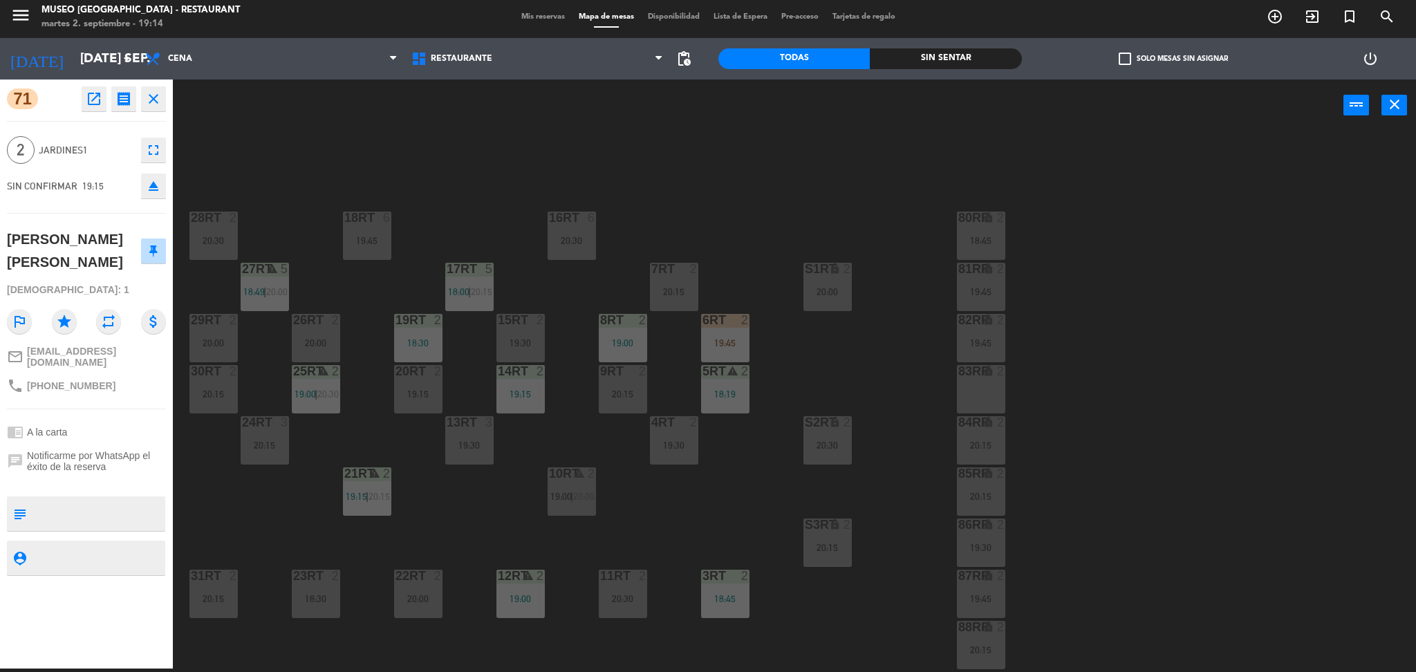
click at [281, 206] on div "18RT 6 19:45 16RT 6 20:30 28RT 2 20:30 80RR lock 2 18:45 27RT warning 5 18:49 |…" at bounding box center [801, 403] width 1229 height 537
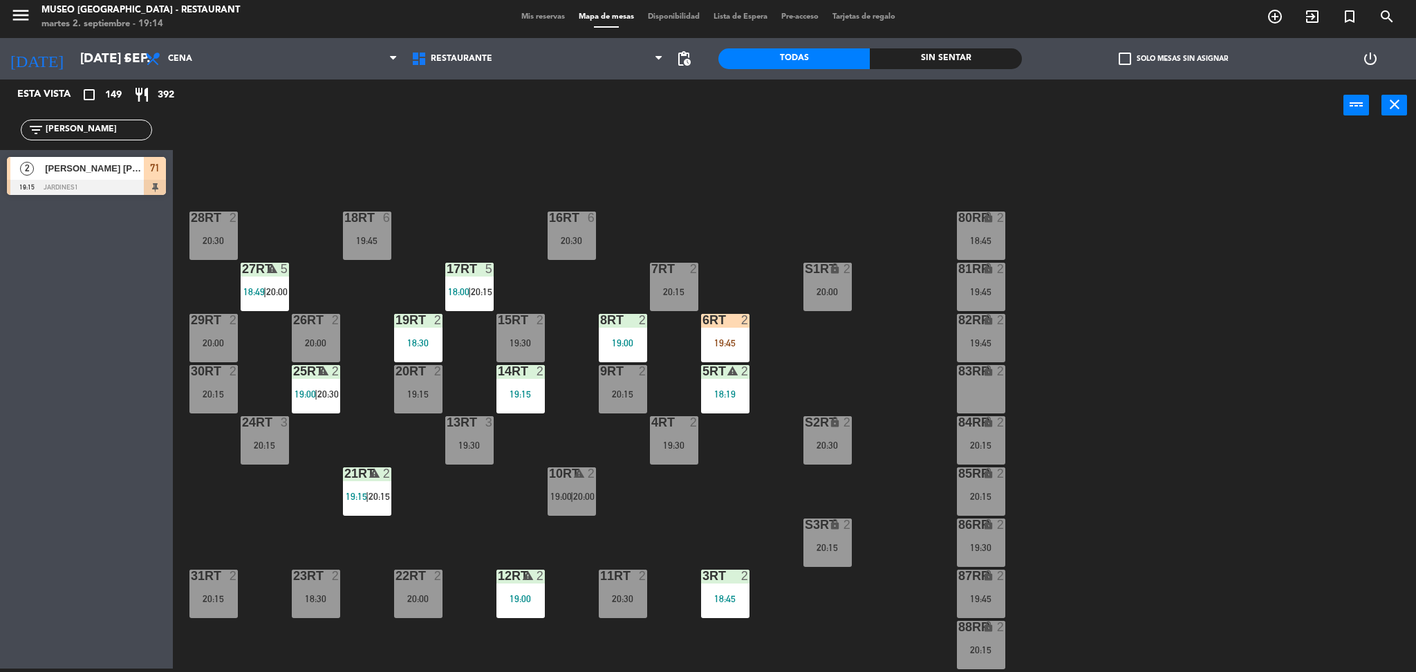
click at [138, 185] on div at bounding box center [86, 187] width 159 height 15
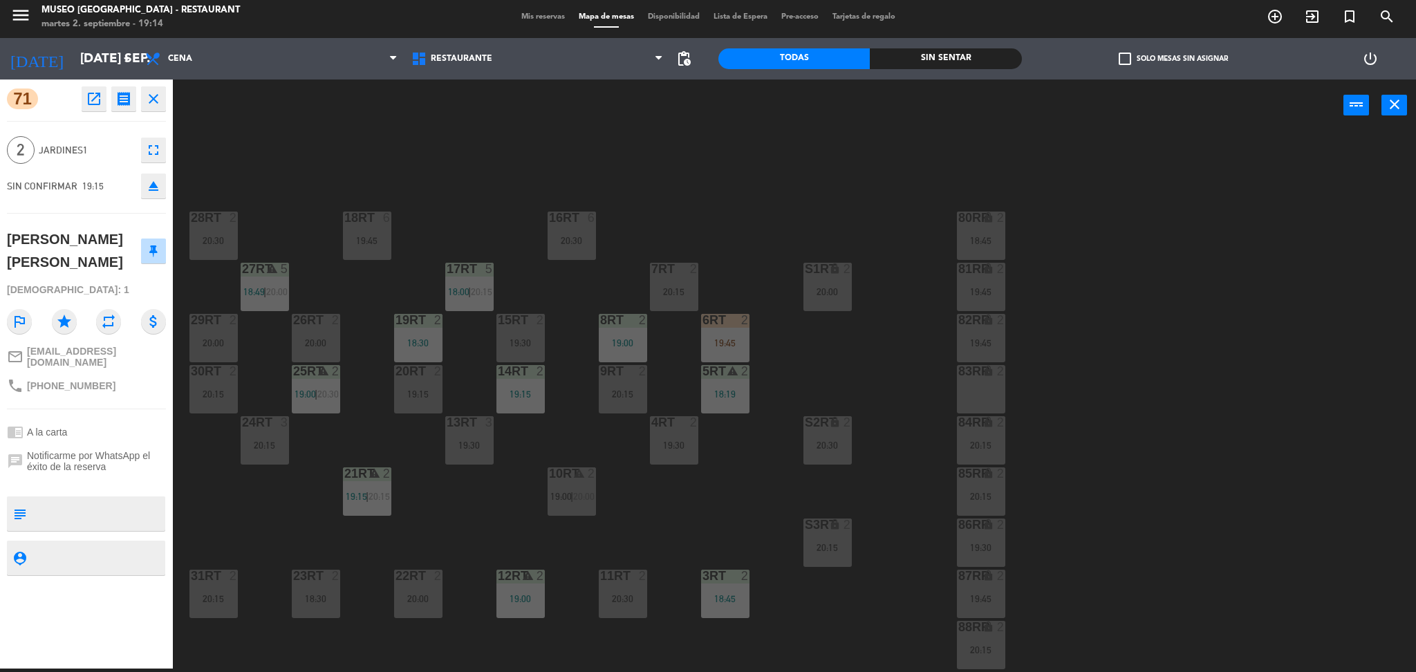
click at [260, 185] on div "18RT 6 19:45 16RT 6 20:30 28RT 2 20:30 80RR lock 2 18:45 27RT warning 5 18:49 |…" at bounding box center [801, 403] width 1229 height 537
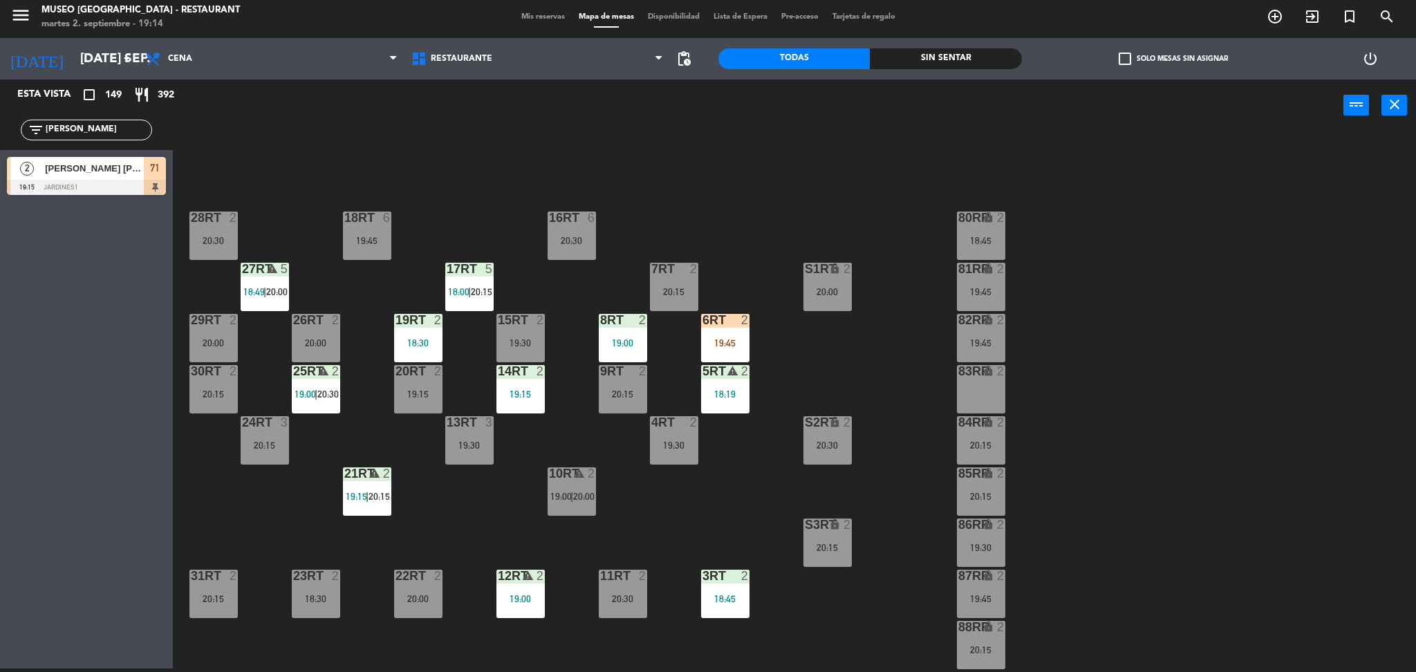
click at [95, 174] on span "[PERSON_NAME] [PERSON_NAME]" at bounding box center [94, 168] width 99 height 15
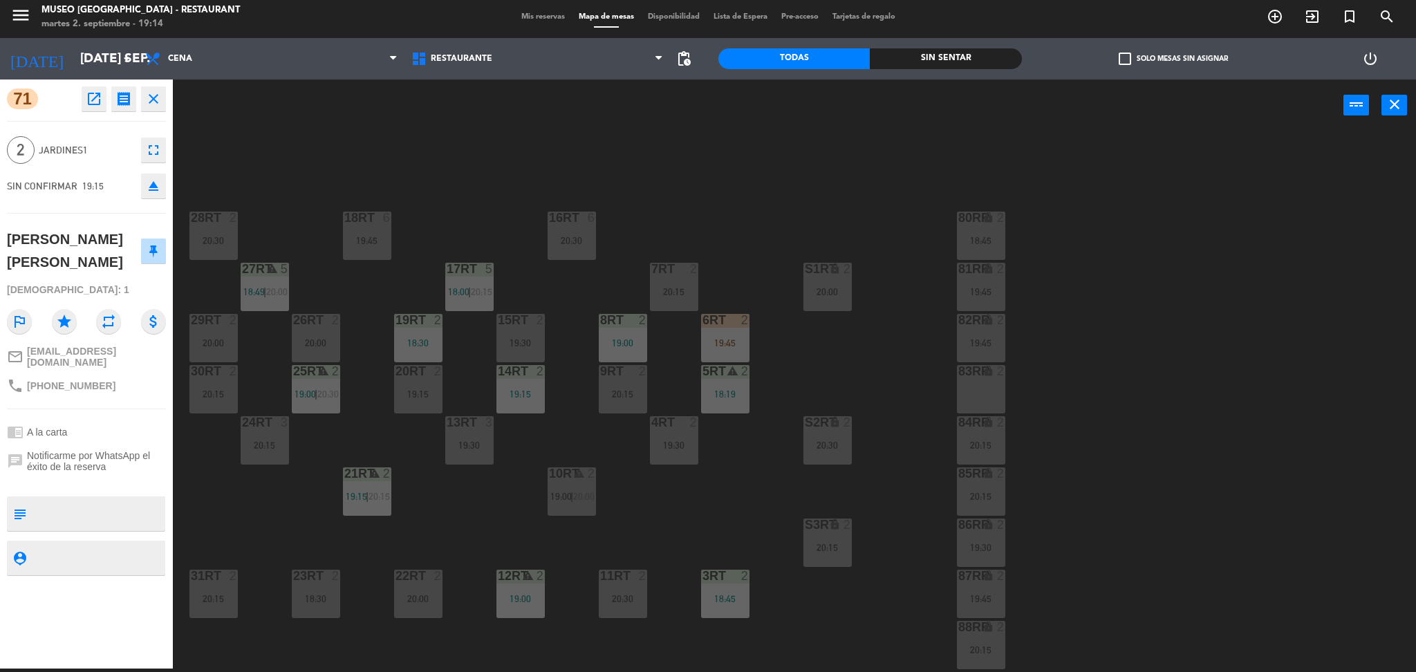
click at [306, 181] on div "18RT 6 19:45 16RT 6 20:30 28RT 2 20:30 80RR lock 2 18:45 27RT warning 5 18:49 |…" at bounding box center [801, 403] width 1229 height 537
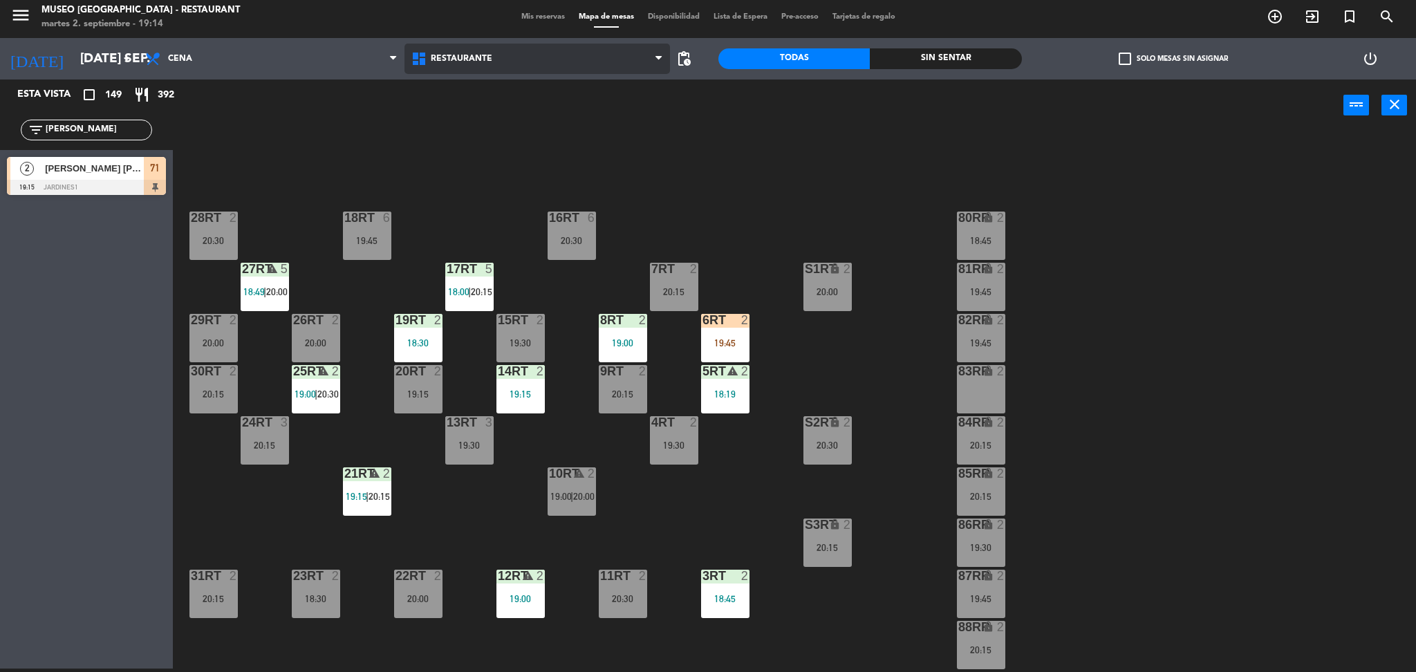
click at [438, 70] on span "Restaurante" at bounding box center [537, 59] width 266 height 30
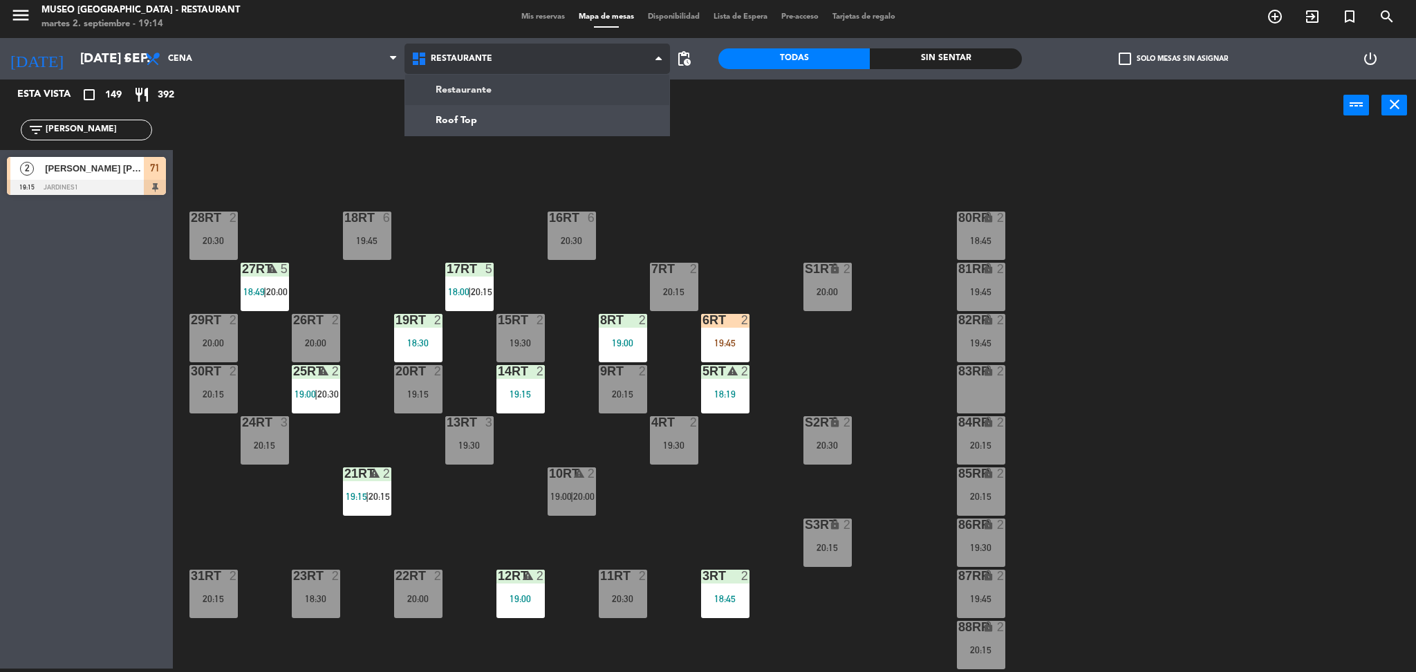
click at [444, 90] on ng-component "menu [GEOGRAPHIC_DATA] - Restaurant martes 2. septiembre - 19:14 Mis reservas M…" at bounding box center [708, 335] width 1416 height 676
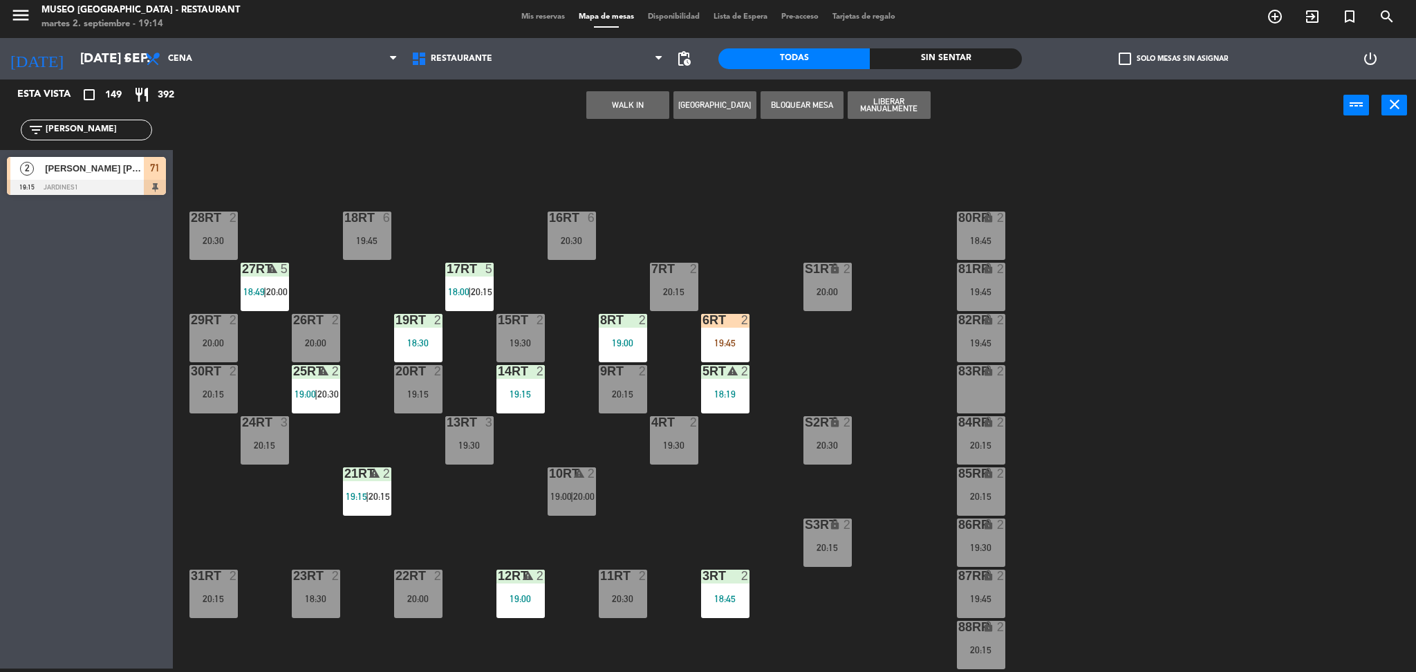
click at [406, 169] on div "18RT 6 19:45 16RT 6 20:30 28RT 2 20:30 80RR lock 2 18:45 27RT warning 5 18:49 |…" at bounding box center [801, 403] width 1229 height 537
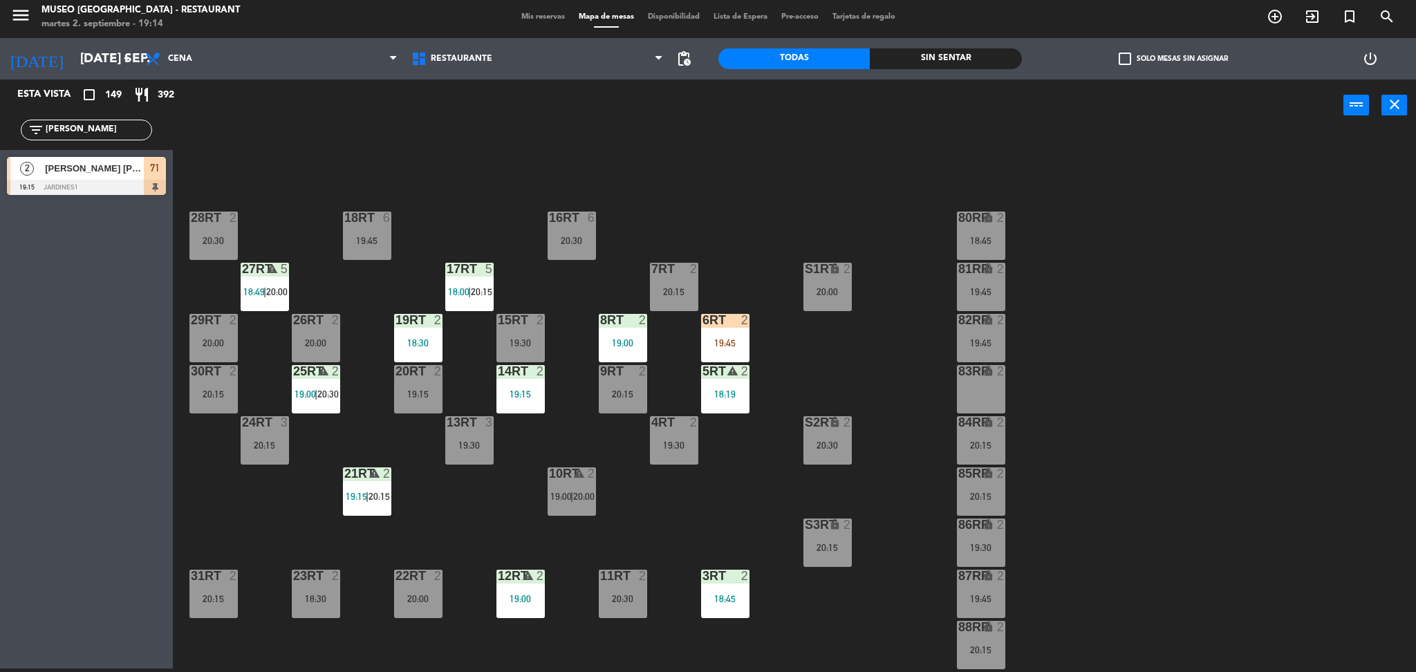
click at [66, 172] on span "[PERSON_NAME] [PERSON_NAME]" at bounding box center [94, 168] width 99 height 15
